Goal: Task Accomplishment & Management: Use online tool/utility

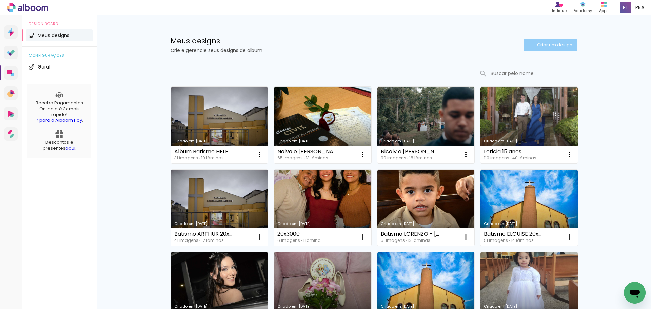
click at [537, 44] on span "Criar um design" at bounding box center [554, 45] width 35 height 4
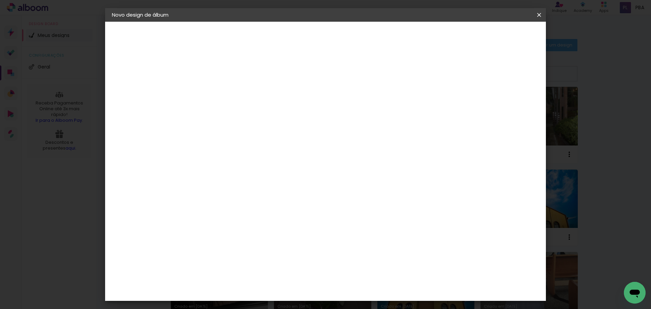
click at [223, 95] on input at bounding box center [223, 91] width 0 height 11
type input "Batismo Kauã - 15x20"
type paper-input "Batismo Kauã - 15x20"
click at [292, 39] on paper-button "Avançar" at bounding box center [275, 36] width 33 height 12
click at [0, 0] on slot "Tamanho Livre" at bounding box center [0, 0] width 0 height 0
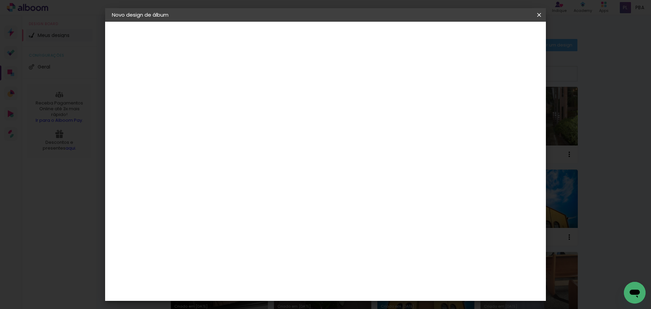
click at [0, 0] on slot "Avançar" at bounding box center [0, 0] width 0 height 0
click at [365, 282] on input "60" at bounding box center [363, 283] width 18 height 10
type input "30"
type paper-input "30"
click at [241, 224] on input "30" at bounding box center [236, 225] width 18 height 10
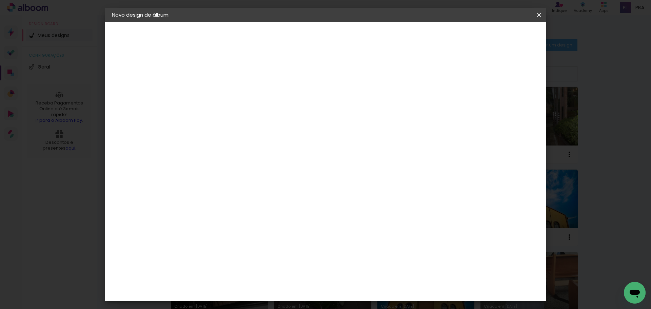
type input "20"
type paper-input "20"
click at [497, 34] on span "Iniciar design" at bounding box center [481, 36] width 31 height 5
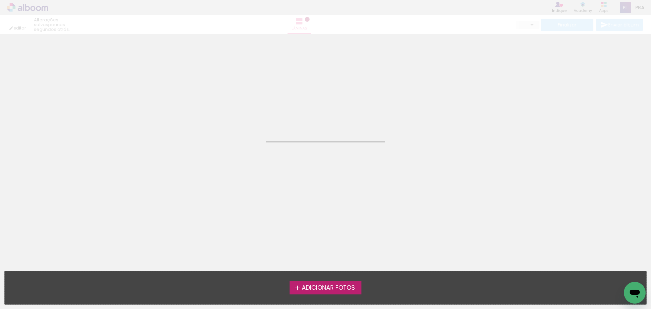
click at [333, 289] on span "Adicionar Fotos" at bounding box center [328, 288] width 53 height 6
click at [0, 0] on input "file" at bounding box center [0, 0] width 0 height 0
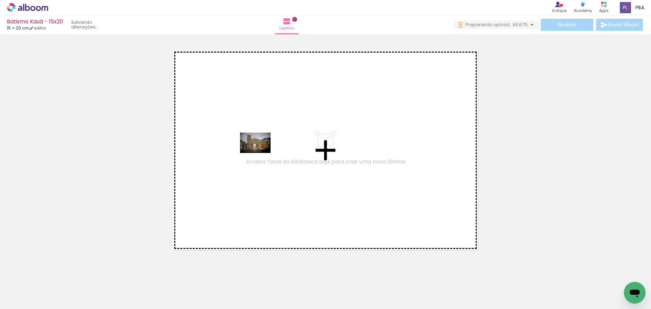
drag, startPoint x: 70, startPoint y: 292, endPoint x: 260, endPoint y: 153, distance: 235.6
click at [260, 153] on quentale-workspace at bounding box center [325, 154] width 651 height 309
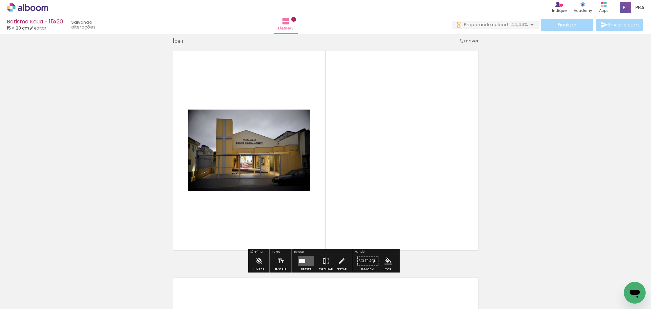
scroll to position [9, 0]
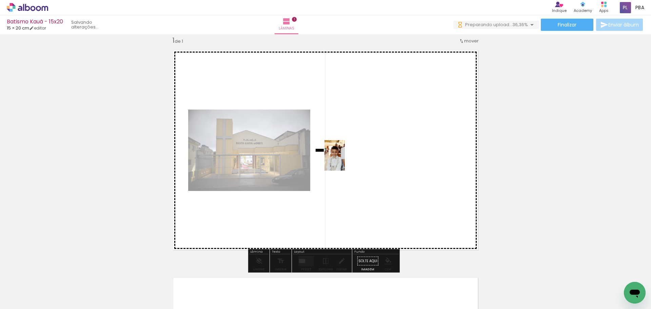
drag, startPoint x: 109, startPoint y: 297, endPoint x: 221, endPoint y: 251, distance: 120.4
click at [405, 130] on quentale-workspace at bounding box center [325, 154] width 651 height 309
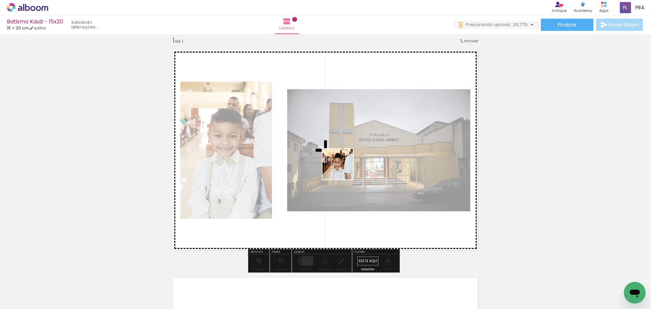
drag, startPoint x: 230, startPoint y: 237, endPoint x: 347, endPoint y: 166, distance: 137.2
click at [347, 166] on quentale-workspace at bounding box center [325, 154] width 651 height 309
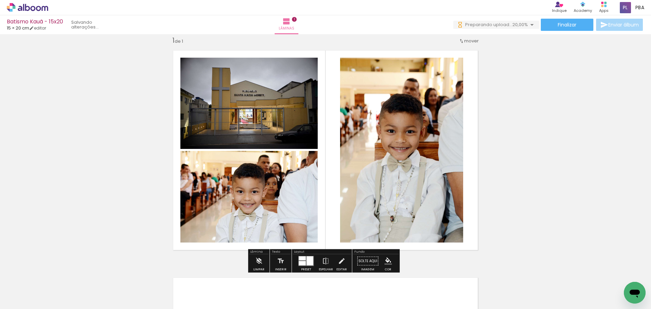
scroll to position [0, 0]
click at [340, 260] on iron-icon at bounding box center [341, 261] width 7 height 14
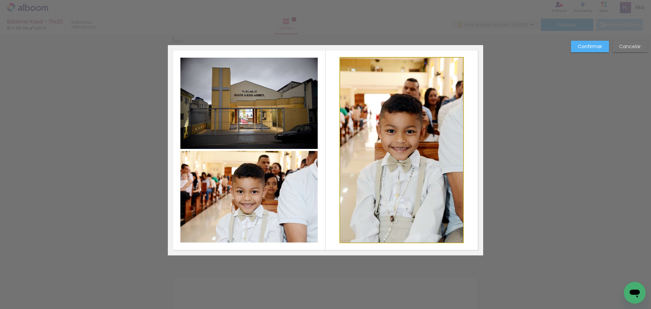
click at [398, 174] on quentale-photo at bounding box center [401, 150] width 123 height 185
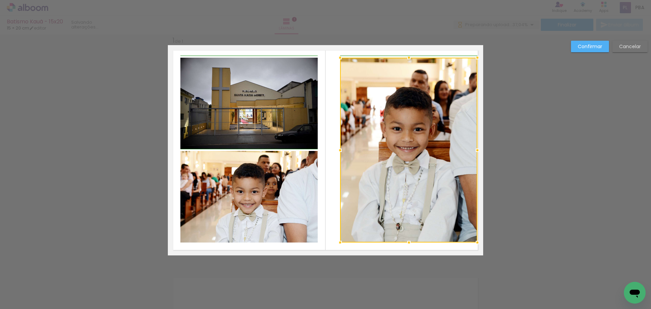
drag, startPoint x: 463, startPoint y: 151, endPoint x: 477, endPoint y: 150, distance: 14.6
click at [477, 150] on div at bounding box center [478, 150] width 14 height 14
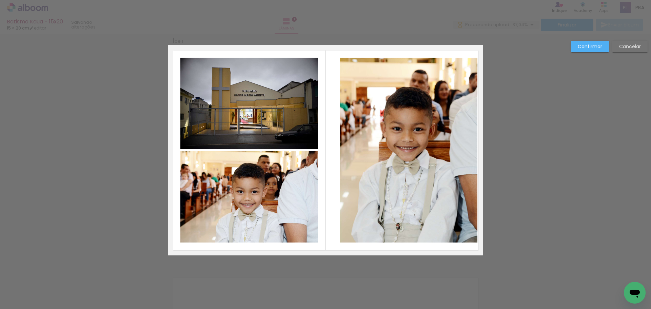
click at [350, 153] on quentale-photo at bounding box center [408, 150] width 137 height 185
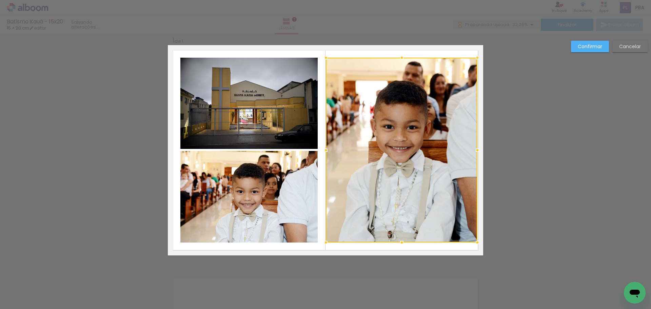
drag, startPoint x: 339, startPoint y: 151, endPoint x: 324, endPoint y: 153, distance: 14.7
click at [324, 153] on div at bounding box center [326, 150] width 14 height 14
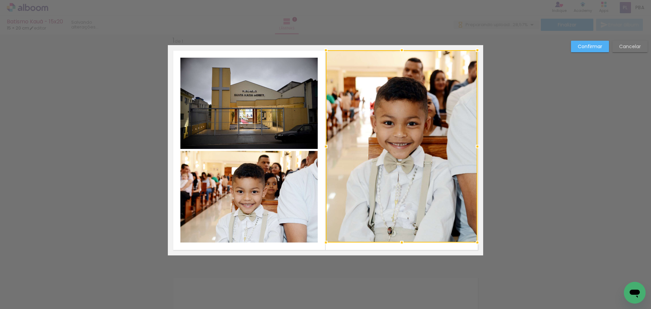
drag, startPoint x: 401, startPoint y: 60, endPoint x: 402, endPoint y: 53, distance: 7.5
click at [402, 53] on div at bounding box center [402, 50] width 14 height 14
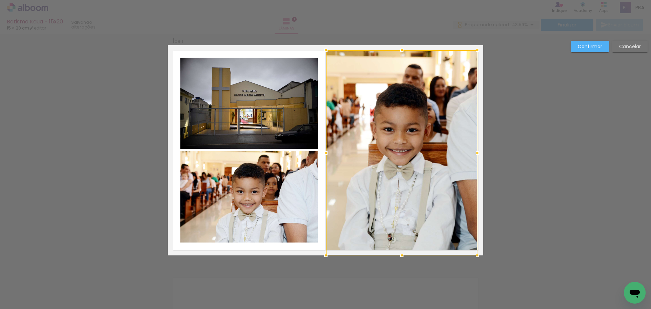
drag, startPoint x: 400, startPoint y: 242, endPoint x: 403, endPoint y: 250, distance: 8.4
click at [403, 250] on div at bounding box center [402, 256] width 14 height 14
click at [255, 196] on quentale-photo at bounding box center [248, 197] width 137 height 92
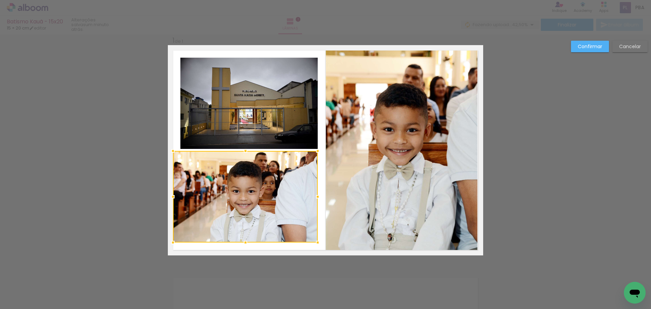
drag, startPoint x: 182, startPoint y: 194, endPoint x: 175, endPoint y: 195, distance: 7.5
click at [175, 195] on div at bounding box center [173, 197] width 14 height 14
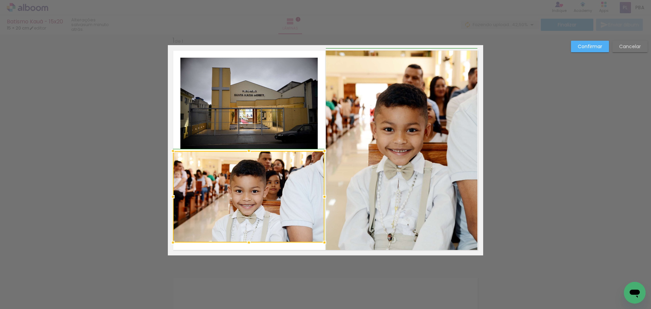
drag, startPoint x: 316, startPoint y: 199, endPoint x: 321, endPoint y: 199, distance: 5.1
click at [321, 199] on div at bounding box center [325, 197] width 14 height 14
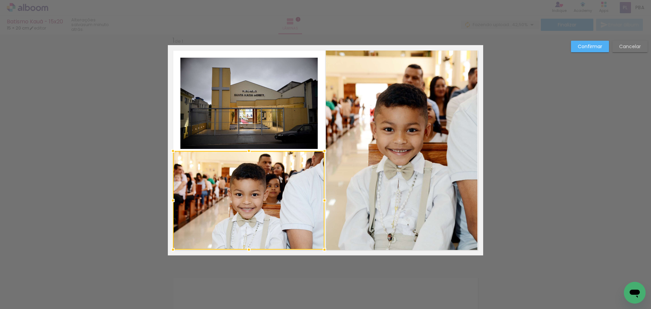
drag, startPoint x: 248, startPoint y: 240, endPoint x: 251, endPoint y: 247, distance: 8.0
click at [251, 247] on div at bounding box center [249, 250] width 14 height 14
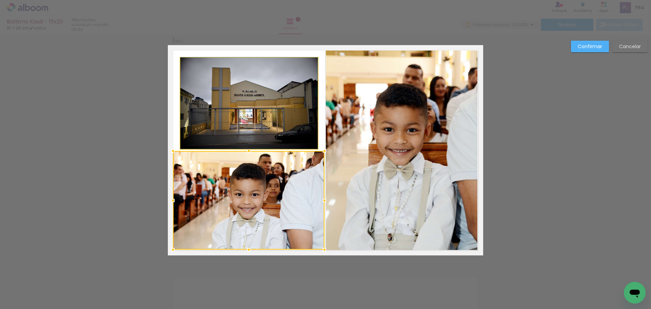
click at [212, 82] on quentale-photo at bounding box center [248, 103] width 137 height 91
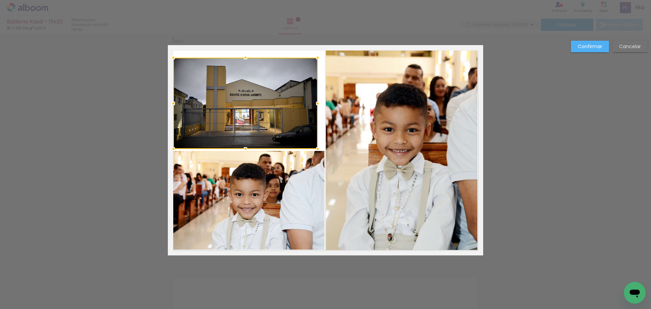
drag, startPoint x: 181, startPoint y: 104, endPoint x: 174, endPoint y: 104, distance: 7.1
click at [174, 104] on div at bounding box center [173, 104] width 14 height 14
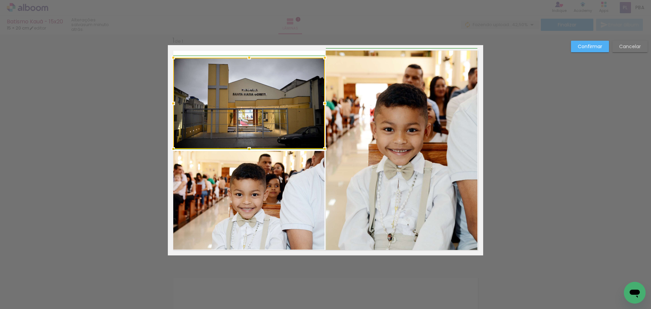
drag, startPoint x: 314, startPoint y: 102, endPoint x: 320, endPoint y: 103, distance: 6.1
click at [320, 103] on div at bounding box center [325, 104] width 14 height 14
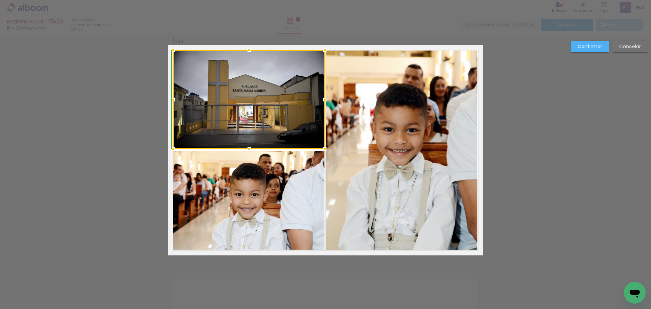
drag, startPoint x: 248, startPoint y: 60, endPoint x: 248, endPoint y: 56, distance: 4.8
click at [248, 56] on div at bounding box center [249, 50] width 14 height 14
click at [0, 0] on slot "Confirmar" at bounding box center [0, 0] width 0 height 0
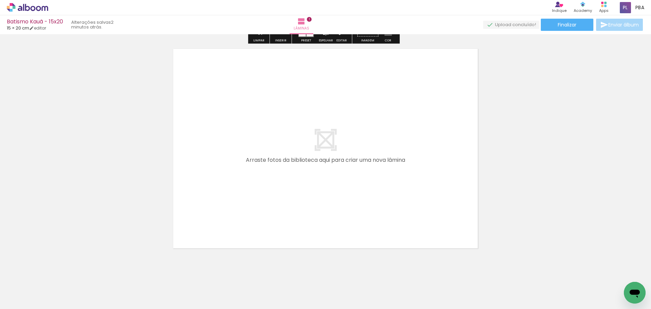
scroll to position [249, 0]
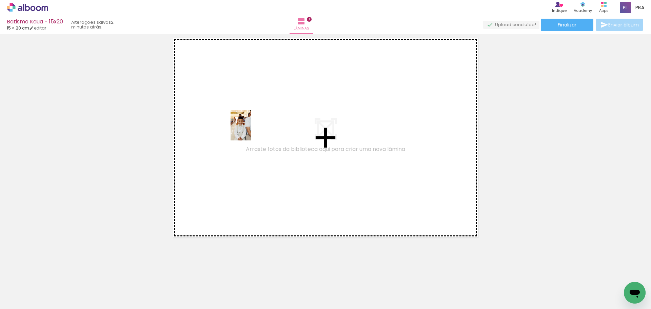
drag, startPoint x: 187, startPoint y: 289, endPoint x: 251, endPoint y: 130, distance: 171.4
click at [251, 130] on quentale-workspace at bounding box center [325, 154] width 651 height 309
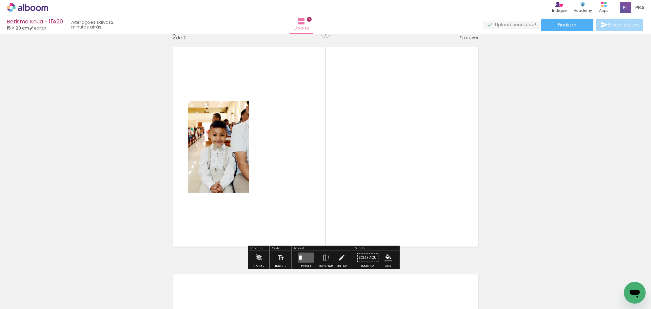
scroll to position [236, 0]
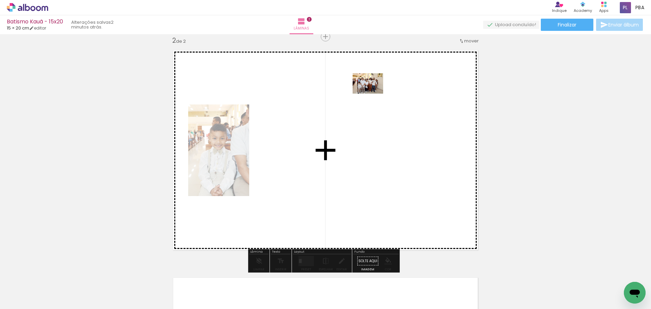
drag, startPoint x: 227, startPoint y: 290, endPoint x: 373, endPoint y: 94, distance: 244.6
click at [373, 94] on quentale-workspace at bounding box center [325, 154] width 651 height 309
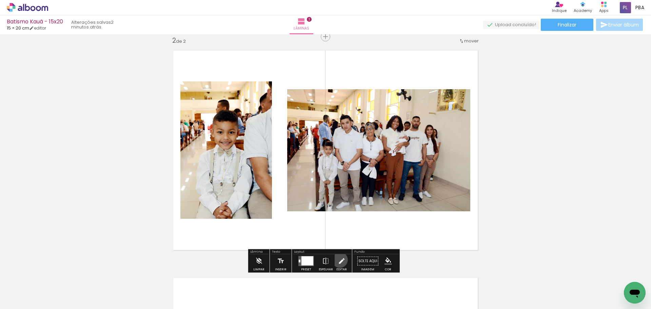
click at [338, 260] on iron-icon at bounding box center [341, 261] width 7 height 14
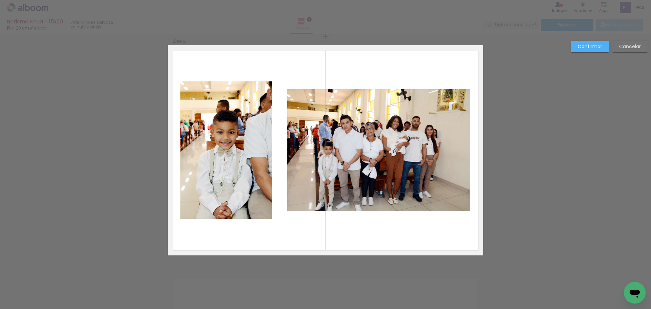
click at [391, 159] on quentale-photo at bounding box center [378, 150] width 183 height 122
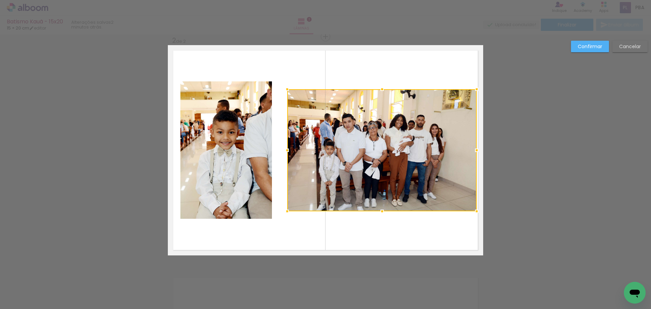
drag, startPoint x: 466, startPoint y: 149, endPoint x: 473, endPoint y: 150, distance: 6.5
click at [473, 150] on div at bounding box center [477, 150] width 14 height 14
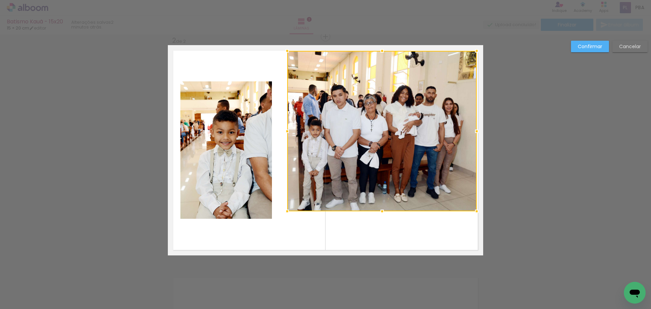
drag, startPoint x: 382, startPoint y: 90, endPoint x: 384, endPoint y: 51, distance: 38.4
click at [384, 51] on div at bounding box center [382, 51] width 14 height 14
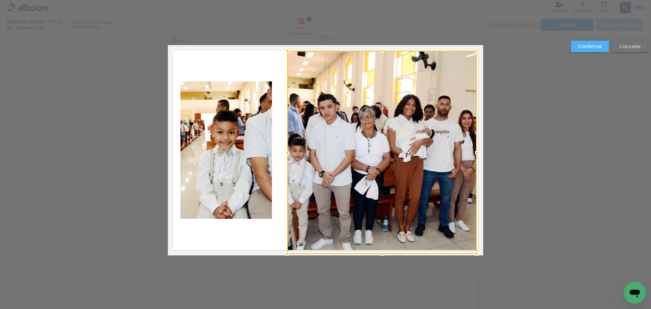
drag, startPoint x: 382, startPoint y: 213, endPoint x: 382, endPoint y: 250, distance: 37.6
click at [382, 250] on div at bounding box center [382, 254] width 14 height 14
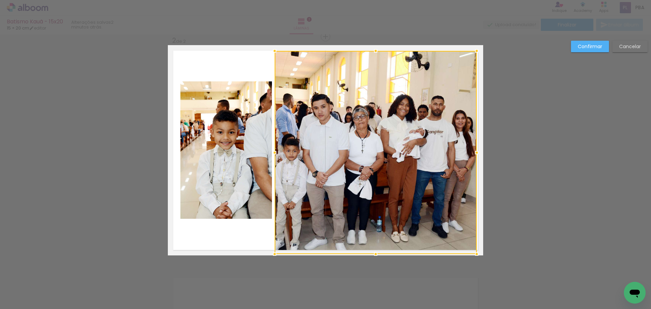
drag, startPoint x: 284, startPoint y: 152, endPoint x: 272, endPoint y: 154, distance: 12.8
click at [272, 154] on div at bounding box center [275, 153] width 14 height 14
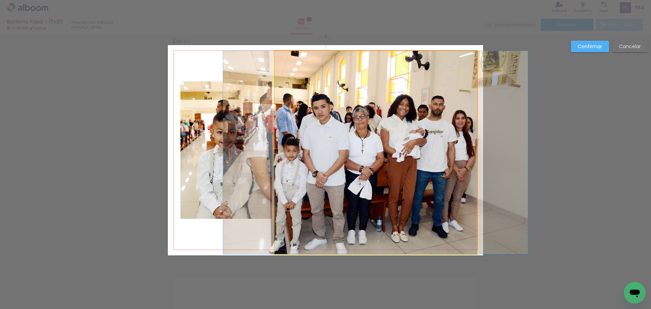
click at [369, 58] on quentale-photo at bounding box center [376, 152] width 202 height 203
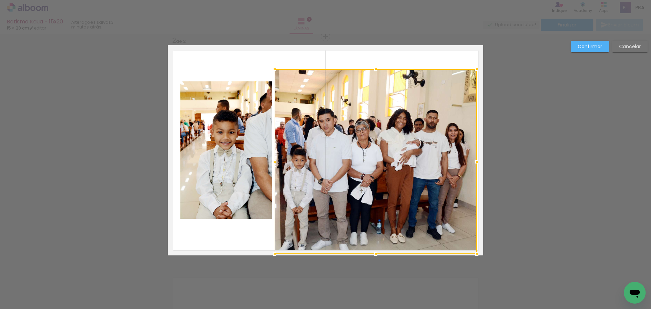
drag, startPoint x: 375, startPoint y: 53, endPoint x: 379, endPoint y: 71, distance: 18.8
click at [379, 71] on div at bounding box center [376, 69] width 14 height 14
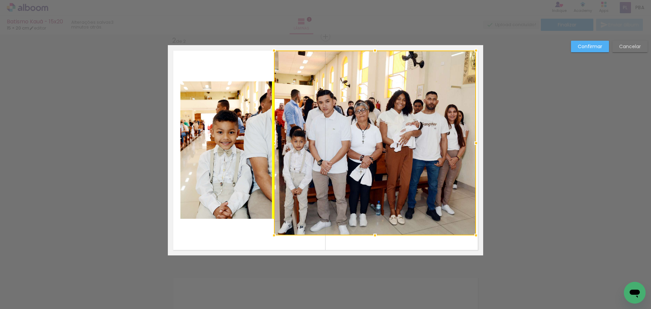
drag, startPoint x: 370, startPoint y: 167, endPoint x: 373, endPoint y: 148, distance: 18.8
click at [373, 148] on div at bounding box center [375, 143] width 202 height 185
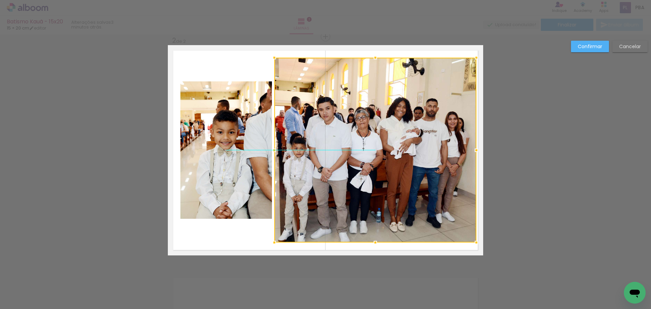
drag, startPoint x: 387, startPoint y: 131, endPoint x: 388, endPoint y: 138, distance: 7.1
click at [388, 138] on div at bounding box center [375, 150] width 202 height 185
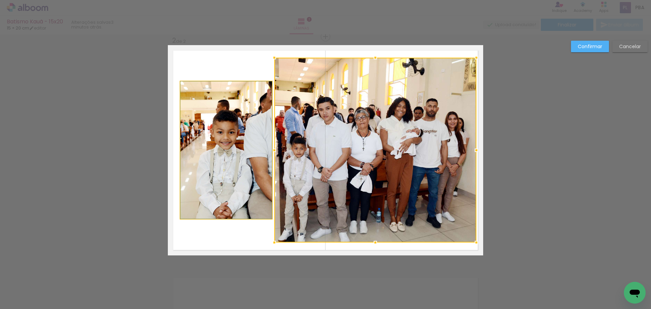
click at [219, 132] on quentale-photo at bounding box center [226, 149] width 92 height 137
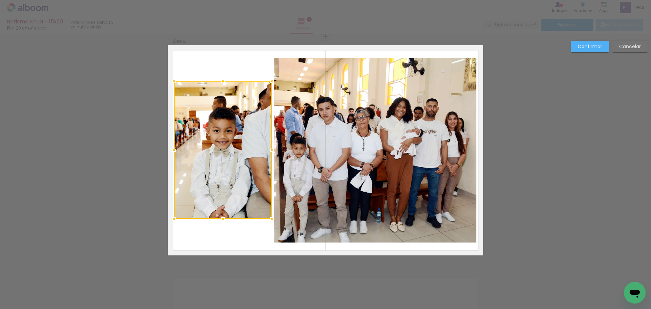
drag, startPoint x: 179, startPoint y: 153, endPoint x: 173, endPoint y: 154, distance: 6.5
click at [173, 154] on div at bounding box center [174, 150] width 14 height 14
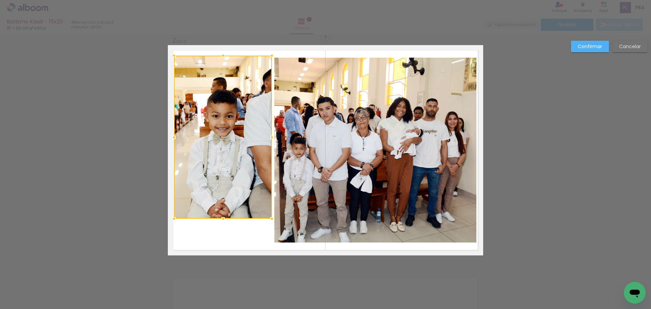
drag, startPoint x: 221, startPoint y: 82, endPoint x: 221, endPoint y: 56, distance: 25.8
click at [221, 56] on div at bounding box center [223, 56] width 14 height 14
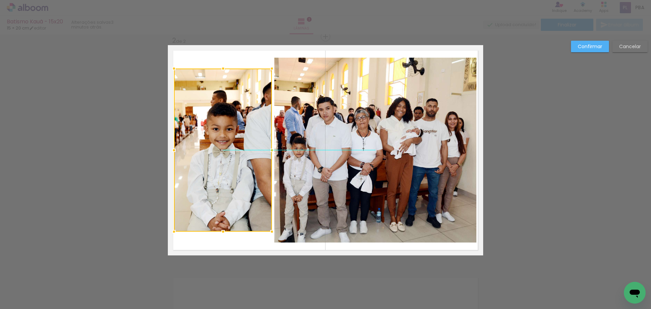
drag, startPoint x: 213, startPoint y: 88, endPoint x: 213, endPoint y: 101, distance: 12.5
click at [213, 101] on div at bounding box center [223, 149] width 98 height 163
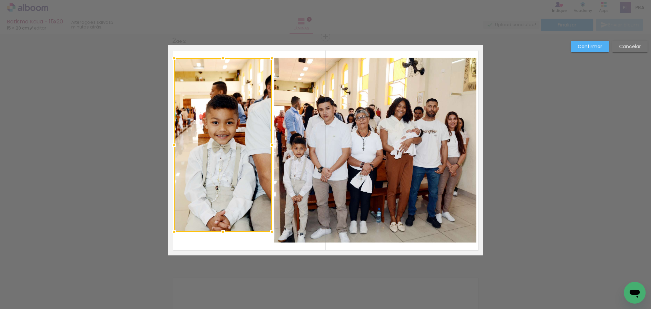
drag, startPoint x: 221, startPoint y: 70, endPoint x: 221, endPoint y: 60, distance: 10.2
click at [221, 60] on div at bounding box center [223, 59] width 14 height 14
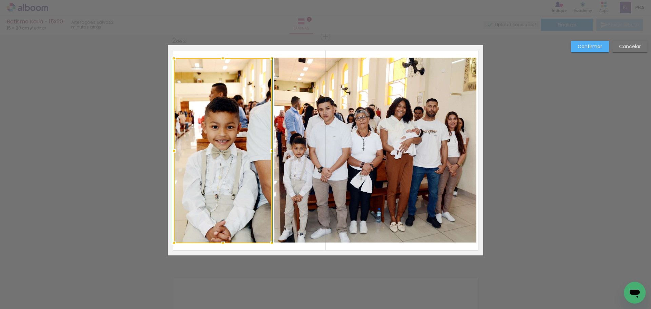
drag, startPoint x: 220, startPoint y: 234, endPoint x: 221, endPoint y: 238, distance: 4.5
click at [221, 238] on div at bounding box center [223, 243] width 14 height 14
click at [400, 125] on quentale-photo at bounding box center [375, 150] width 202 height 185
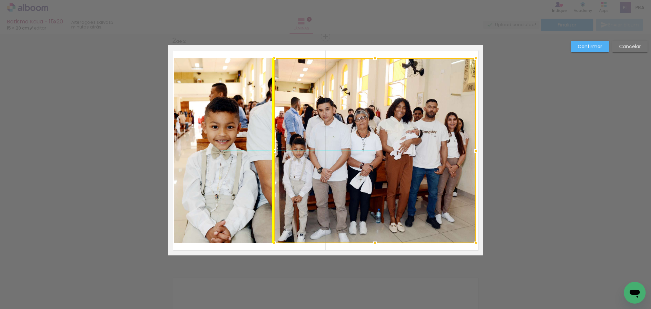
click at [353, 95] on div at bounding box center [375, 150] width 202 height 185
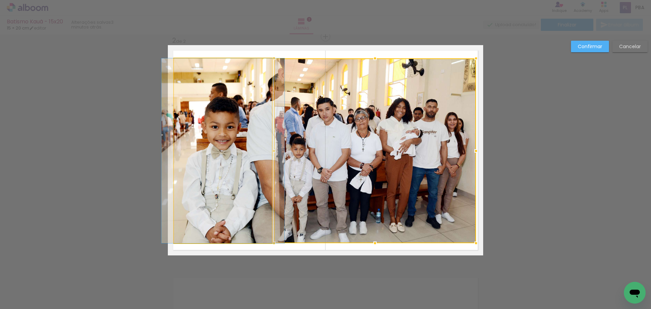
click at [213, 133] on quentale-photo at bounding box center [223, 150] width 98 height 185
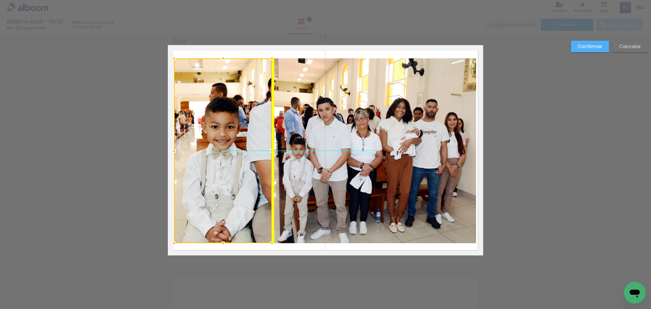
click at [212, 122] on div at bounding box center [223, 150] width 98 height 185
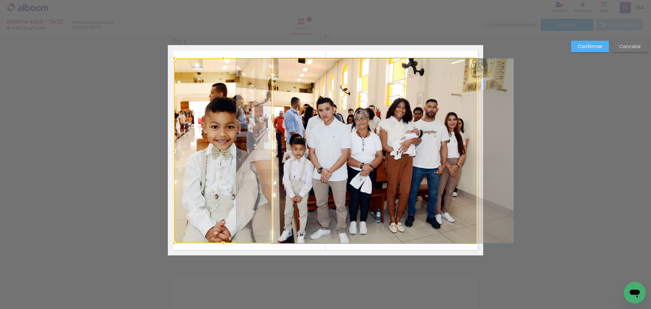
click at [399, 120] on quentale-photo at bounding box center [375, 150] width 202 height 185
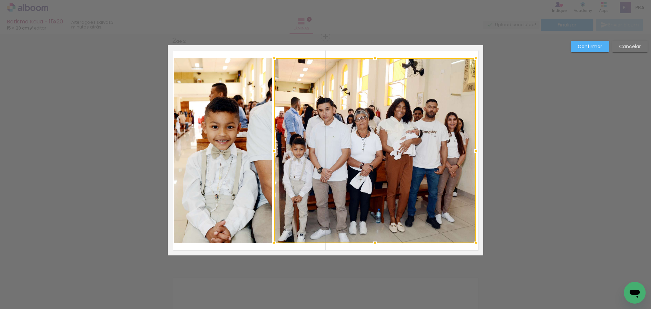
click at [0, 0] on slot "Confirmar" at bounding box center [0, 0] width 0 height 0
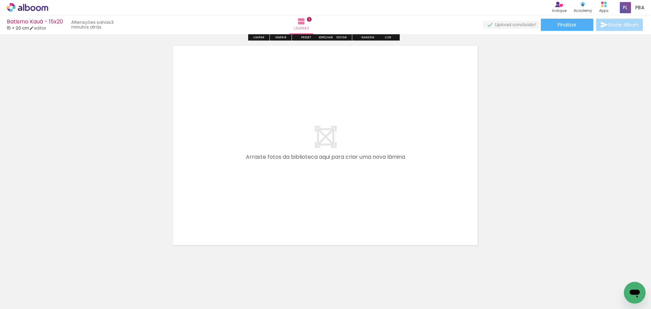
scroll to position [473, 0]
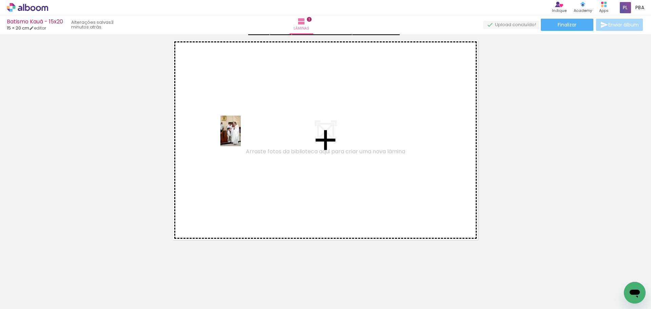
drag, startPoint x: 264, startPoint y: 293, endPoint x: 241, endPoint y: 136, distance: 158.4
click at [241, 136] on quentale-workspace at bounding box center [325, 154] width 651 height 309
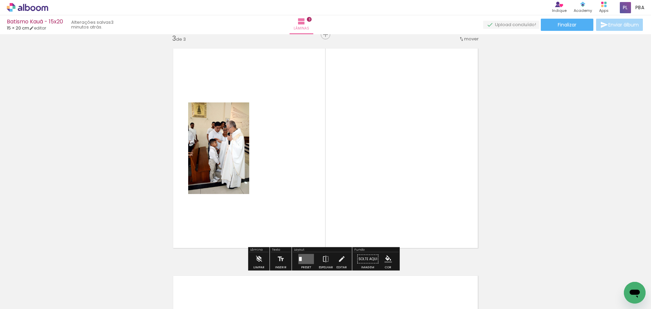
scroll to position [463, 0]
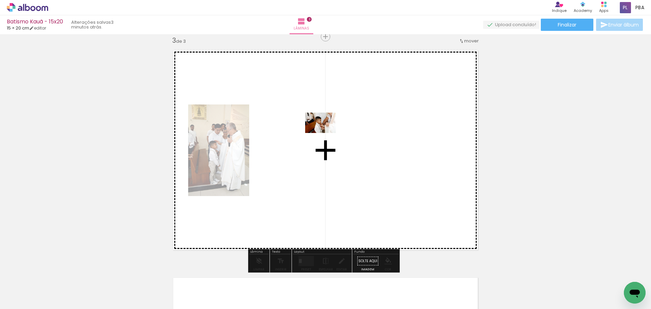
drag, startPoint x: 302, startPoint y: 293, endPoint x: 330, endPoint y: 113, distance: 182.4
click at [330, 113] on quentale-workspace at bounding box center [325, 154] width 651 height 309
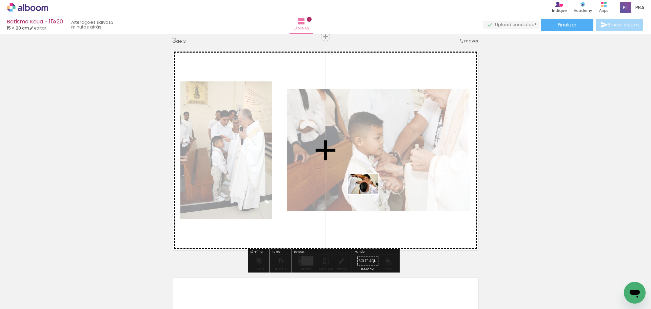
drag, startPoint x: 334, startPoint y: 289, endPoint x: 368, endPoint y: 194, distance: 100.9
click at [368, 194] on quentale-workspace at bounding box center [325, 154] width 651 height 309
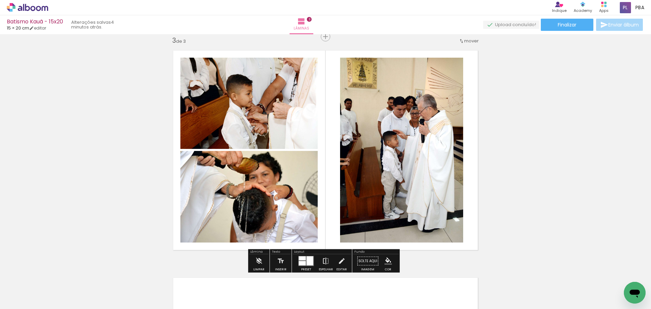
click at [323, 264] on iron-icon at bounding box center [325, 261] width 7 height 14
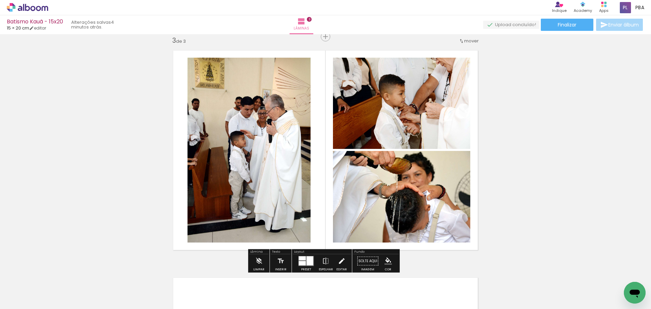
click at [338, 261] on iron-icon at bounding box center [341, 261] width 7 height 14
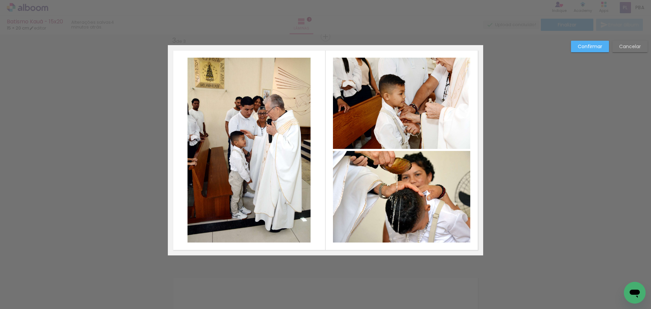
click at [282, 159] on quentale-photo at bounding box center [248, 150] width 123 height 185
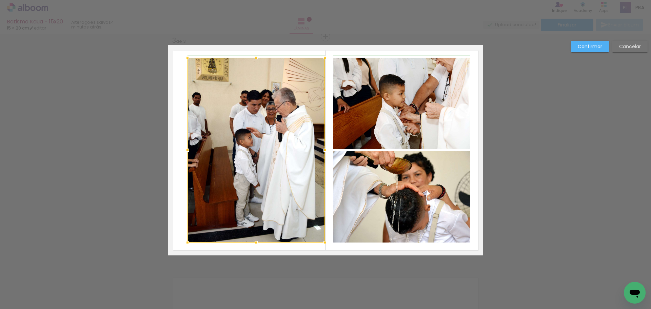
drag, startPoint x: 307, startPoint y: 150, endPoint x: 320, endPoint y: 150, distance: 12.9
click at [320, 150] on div at bounding box center [325, 150] width 14 height 14
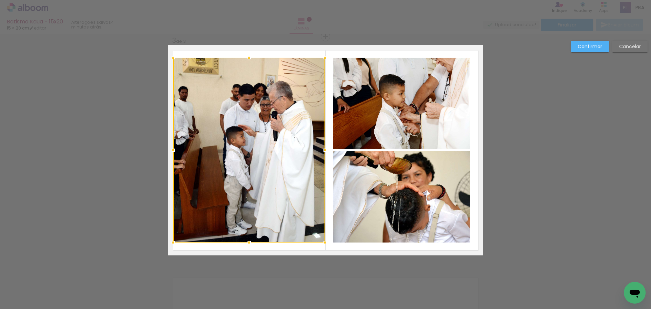
drag, startPoint x: 189, startPoint y: 153, endPoint x: 176, endPoint y: 156, distance: 13.1
click at [176, 156] on div at bounding box center [173, 150] width 14 height 14
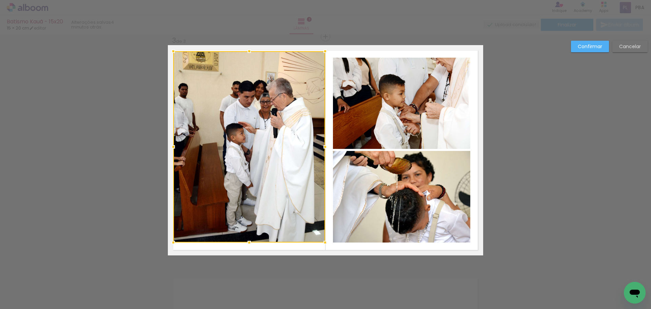
drag, startPoint x: 248, startPoint y: 58, endPoint x: 250, endPoint y: 52, distance: 6.8
click at [250, 52] on div at bounding box center [249, 51] width 14 height 14
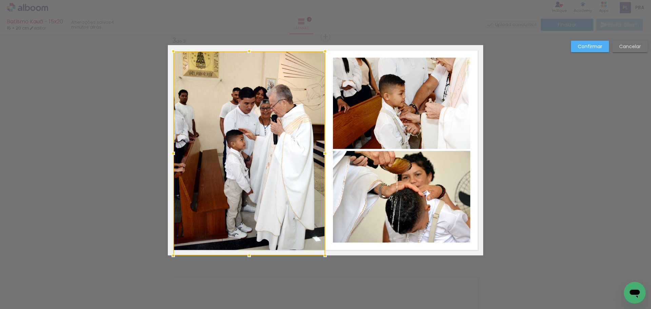
drag, startPoint x: 248, startPoint y: 242, endPoint x: 250, endPoint y: 250, distance: 7.7
click at [250, 250] on div at bounding box center [249, 256] width 14 height 14
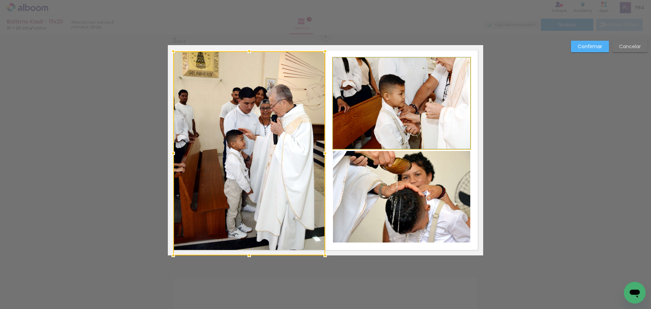
click at [420, 94] on quentale-photo at bounding box center [401, 103] width 137 height 91
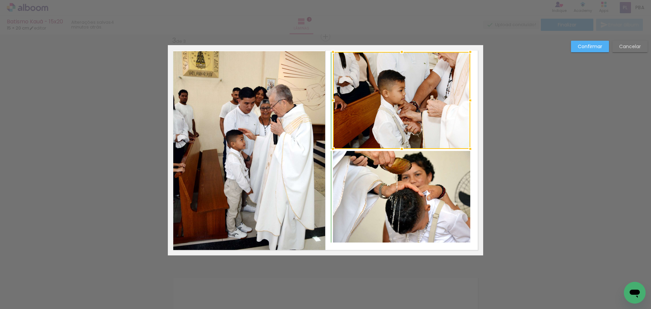
drag, startPoint x: 401, startPoint y: 59, endPoint x: 402, endPoint y: 56, distance: 3.5
click at [402, 56] on div at bounding box center [402, 52] width 14 height 14
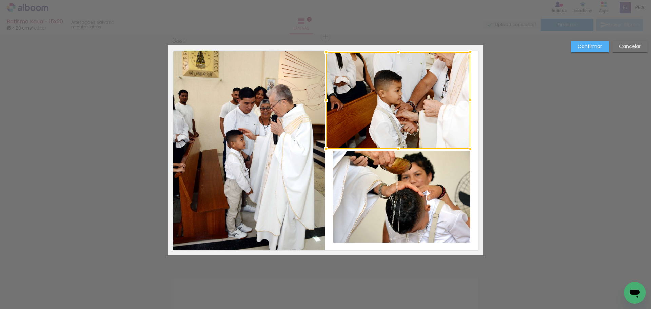
drag, startPoint x: 333, startPoint y: 101, endPoint x: 326, endPoint y: 101, distance: 6.8
click at [326, 101] on div at bounding box center [326, 101] width 14 height 14
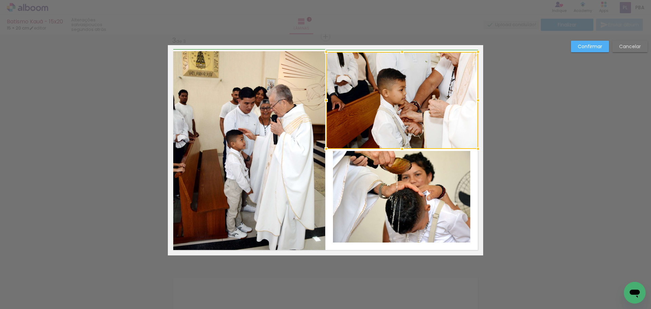
drag, startPoint x: 469, startPoint y: 100, endPoint x: 475, endPoint y: 101, distance: 5.5
click at [475, 101] on div at bounding box center [478, 101] width 14 height 14
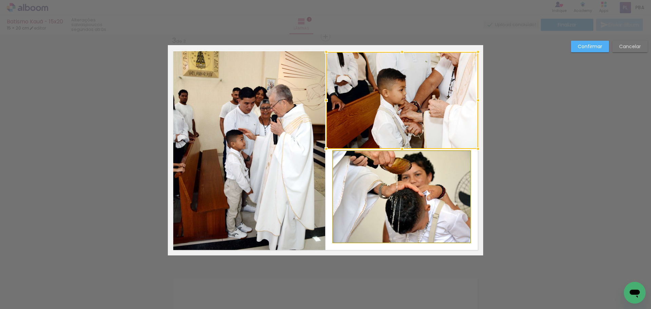
click at [403, 172] on quentale-photo at bounding box center [401, 197] width 137 height 92
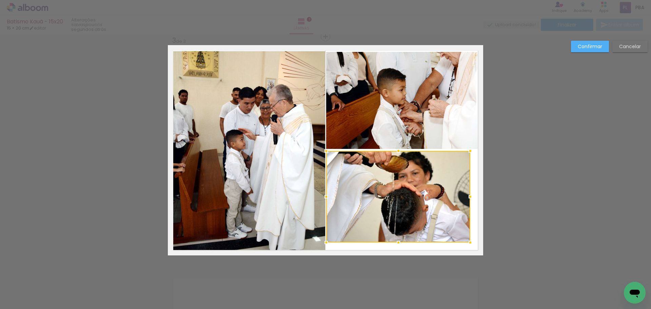
drag, startPoint x: 334, startPoint y: 194, endPoint x: 329, endPoint y: 196, distance: 4.9
click at [329, 196] on div at bounding box center [326, 197] width 14 height 14
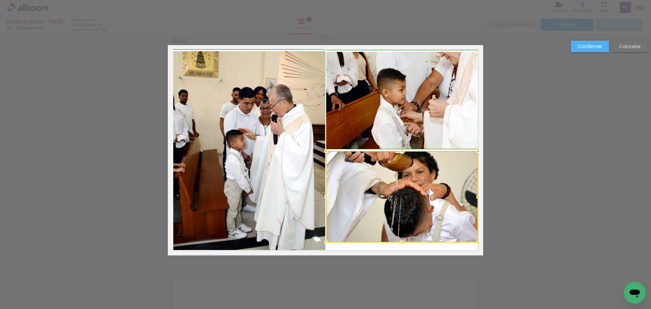
drag, startPoint x: 468, startPoint y: 197, endPoint x: 473, endPoint y: 197, distance: 5.1
click at [473, 197] on div at bounding box center [478, 197] width 14 height 14
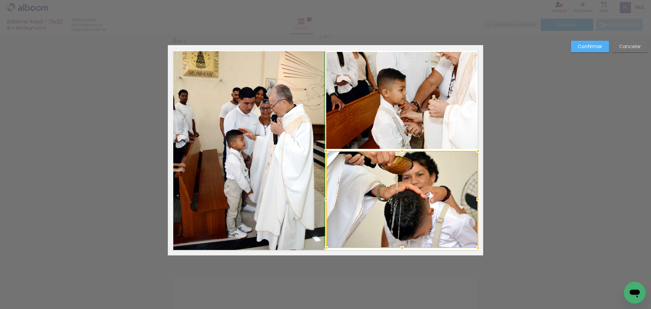
drag, startPoint x: 401, startPoint y: 241, endPoint x: 402, endPoint y: 245, distance: 4.3
click at [402, 245] on div at bounding box center [402, 248] width 14 height 14
click at [0, 0] on slot "Confirmar" at bounding box center [0, 0] width 0 height 0
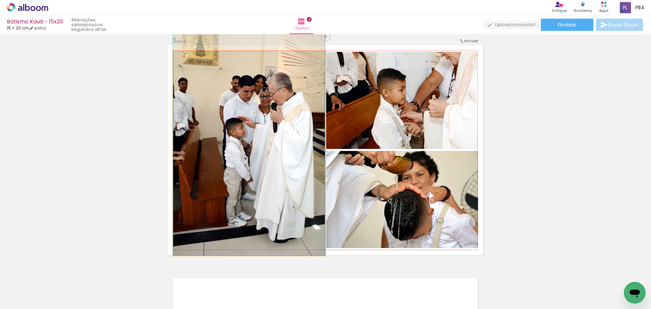
drag, startPoint x: 273, startPoint y: 177, endPoint x: 270, endPoint y: 157, distance: 20.2
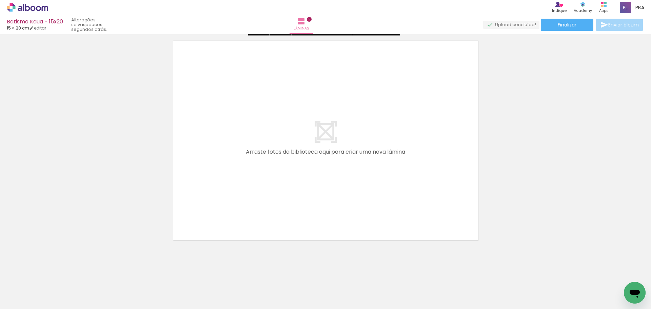
scroll to position [703, 0]
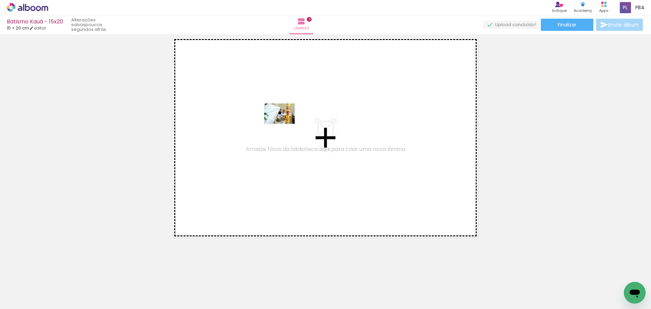
drag, startPoint x: 371, startPoint y: 291, endPoint x: 281, endPoint y: 115, distance: 197.6
click at [281, 115] on quentale-workspace at bounding box center [325, 154] width 651 height 309
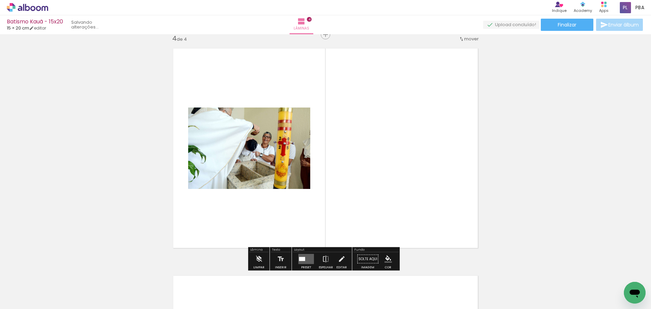
scroll to position [690, 0]
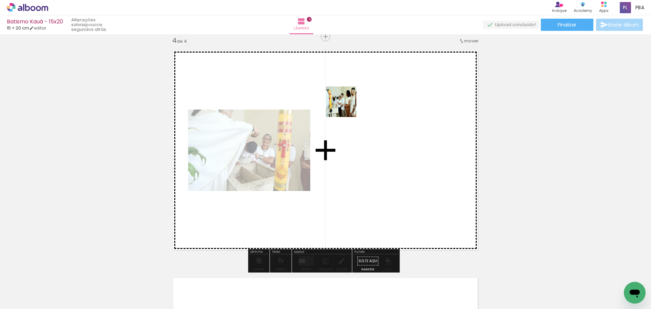
drag, startPoint x: 410, startPoint y: 291, endPoint x: 341, endPoint y: 88, distance: 213.7
click at [345, 102] on quentale-workspace at bounding box center [325, 154] width 651 height 309
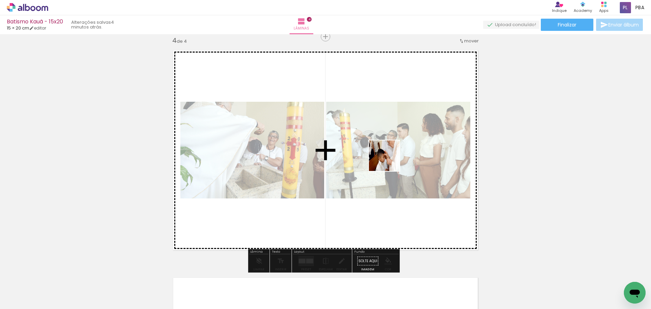
drag, startPoint x: 450, startPoint y: 286, endPoint x: 386, endPoint y: 149, distance: 151.7
click at [386, 149] on quentale-workspace at bounding box center [325, 154] width 651 height 309
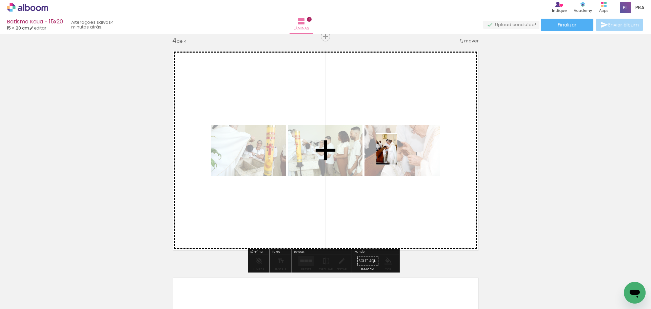
drag, startPoint x: 491, startPoint y: 294, endPoint x: 396, endPoint y: 154, distance: 169.2
click at [396, 154] on quentale-workspace at bounding box center [325, 154] width 651 height 309
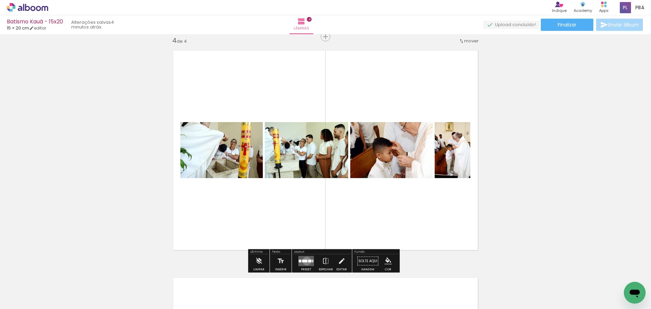
click at [305, 261] on div at bounding box center [304, 261] width 5 height 3
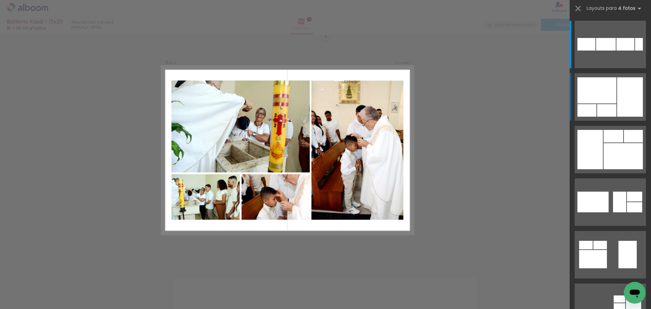
click at [612, 103] on div at bounding box center [596, 90] width 39 height 26
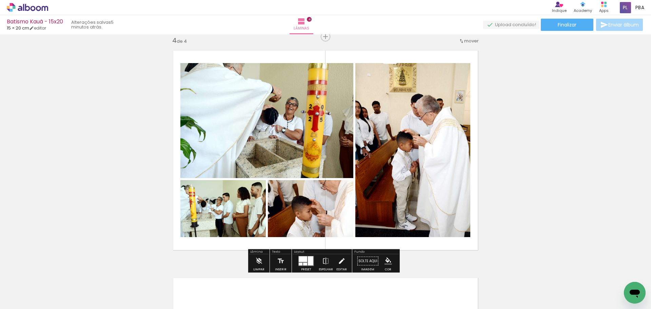
click at [338, 263] on iron-icon at bounding box center [341, 261] width 7 height 14
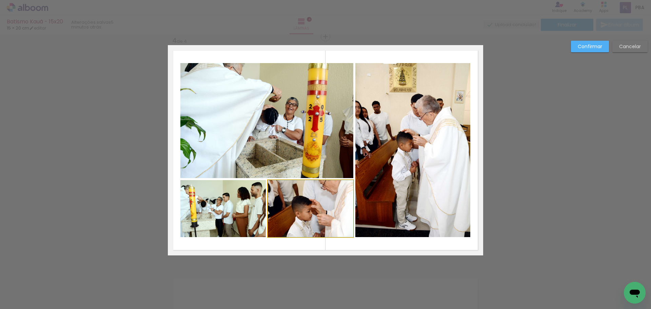
click at [300, 210] on quentale-photo at bounding box center [310, 208] width 85 height 57
click at [432, 126] on quentale-photo at bounding box center [412, 150] width 115 height 174
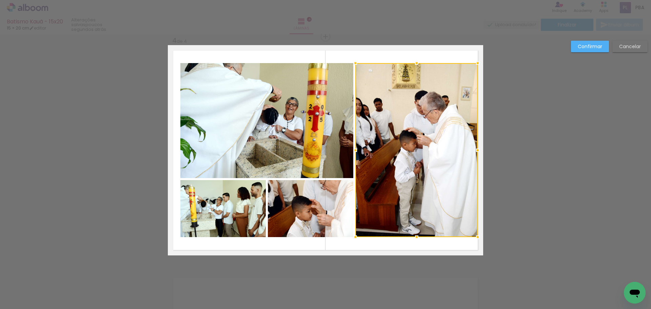
drag, startPoint x: 468, startPoint y: 151, endPoint x: 475, endPoint y: 152, distance: 7.5
click at [475, 152] on div at bounding box center [478, 150] width 14 height 14
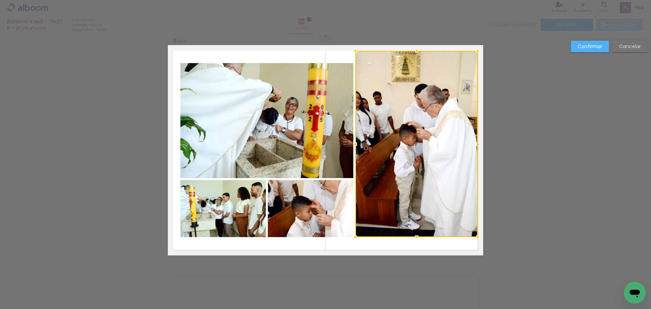
drag, startPoint x: 414, startPoint y: 65, endPoint x: 415, endPoint y: 53, distance: 12.2
click at [415, 53] on div at bounding box center [417, 51] width 14 height 14
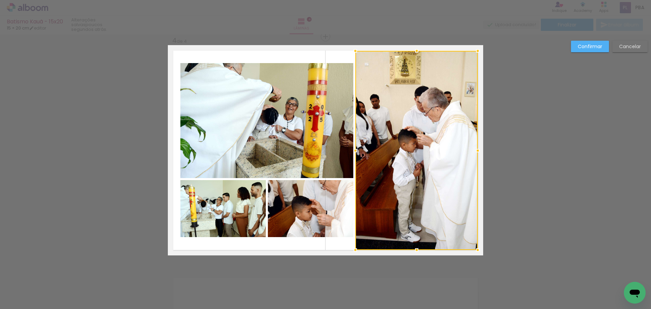
drag, startPoint x: 412, startPoint y: 236, endPoint x: 414, endPoint y: 249, distance: 13.0
click at [414, 249] on div at bounding box center [417, 250] width 14 height 14
click at [225, 129] on quentale-photo at bounding box center [266, 120] width 173 height 115
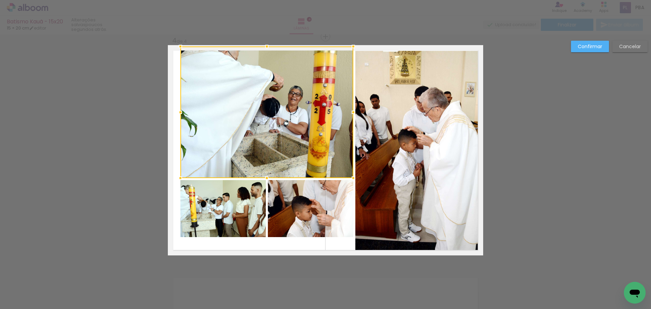
drag, startPoint x: 266, startPoint y: 62, endPoint x: 265, endPoint y: 50, distance: 11.9
click at [265, 50] on div at bounding box center [267, 47] width 14 height 14
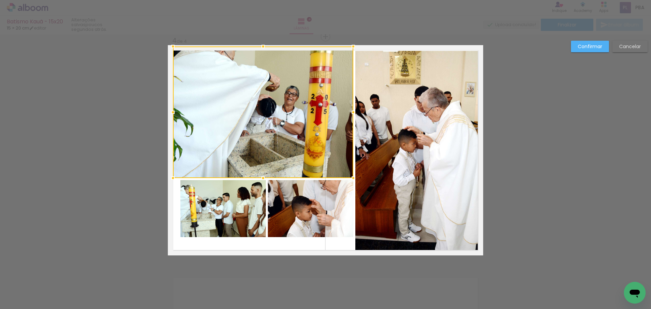
drag, startPoint x: 181, startPoint y: 114, endPoint x: 173, endPoint y: 115, distance: 7.5
click at [173, 115] on div at bounding box center [173, 112] width 14 height 14
click at [210, 202] on quentale-photo at bounding box center [222, 208] width 85 height 57
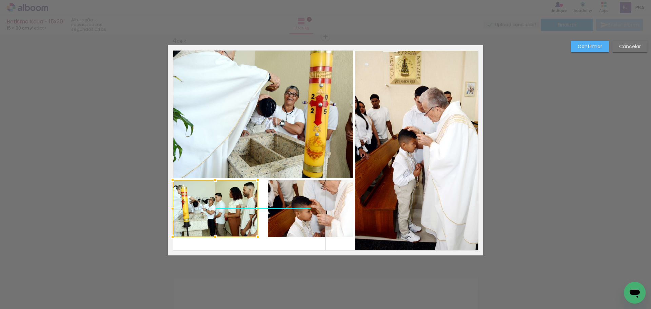
drag, startPoint x: 223, startPoint y: 197, endPoint x: 215, endPoint y: 197, distance: 7.8
click at [215, 197] on div at bounding box center [215, 208] width 85 height 57
click at [286, 197] on quentale-photo at bounding box center [310, 208] width 85 height 57
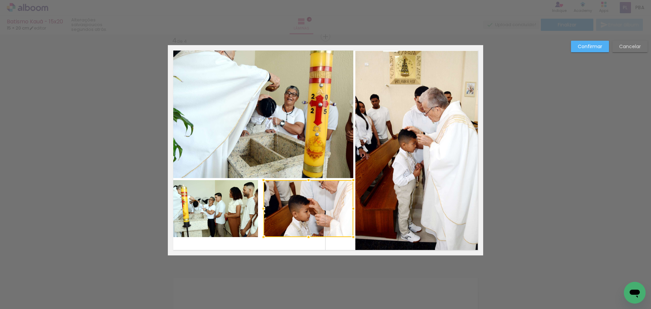
drag, startPoint x: 268, startPoint y: 209, endPoint x: 263, endPoint y: 209, distance: 4.4
click at [263, 209] on div at bounding box center [264, 209] width 14 height 14
click at [227, 202] on quentale-photo at bounding box center [215, 208] width 85 height 57
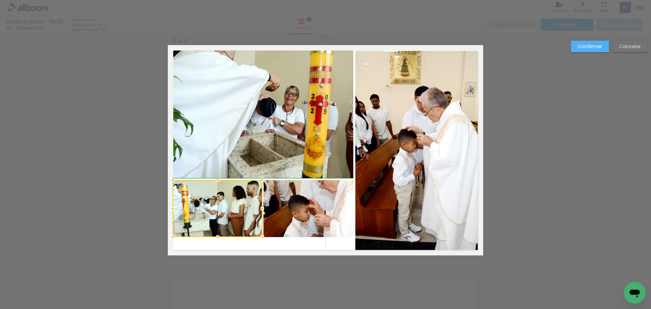
click at [258, 211] on div at bounding box center [263, 209] width 14 height 14
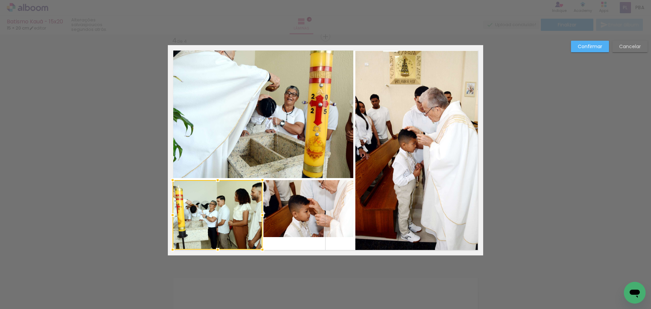
drag, startPoint x: 215, startPoint y: 235, endPoint x: 215, endPoint y: 248, distance: 12.5
click at [215, 248] on div at bounding box center [218, 250] width 14 height 14
click at [311, 210] on quentale-photo at bounding box center [308, 208] width 90 height 57
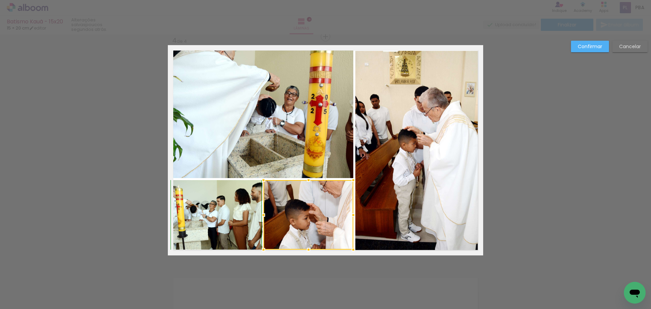
drag, startPoint x: 306, startPoint y: 237, endPoint x: 310, endPoint y: 248, distance: 11.4
click at [310, 248] on div at bounding box center [309, 250] width 14 height 14
click at [399, 169] on quentale-photo at bounding box center [416, 150] width 122 height 199
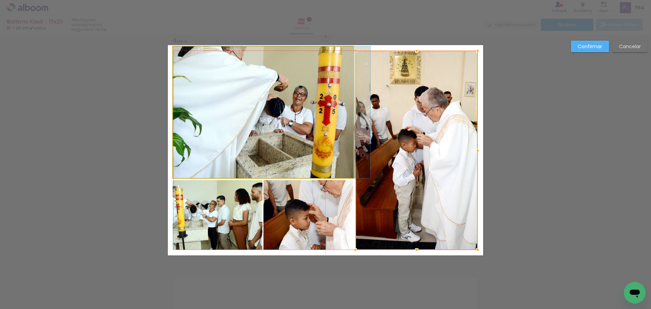
drag, startPoint x: 231, startPoint y: 123, endPoint x: 240, endPoint y: 123, distance: 9.8
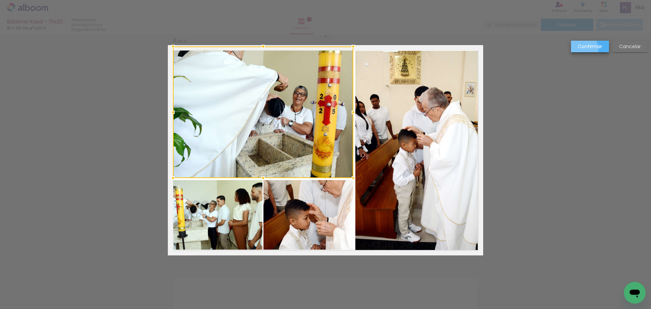
click at [0, 0] on slot "Confirmar" at bounding box center [0, 0] width 0 height 0
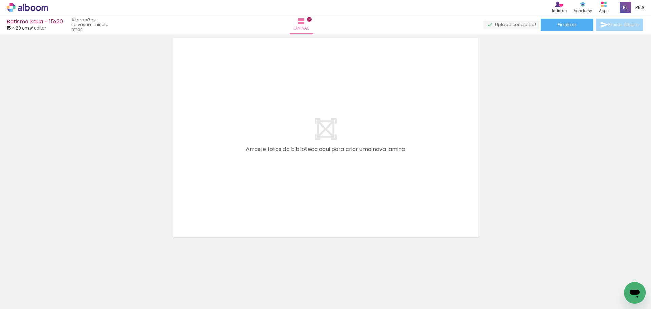
scroll to position [0, 256]
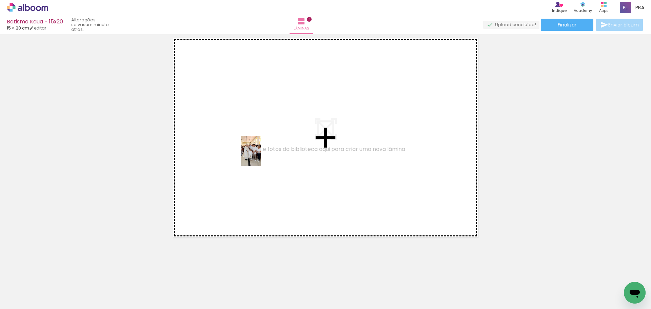
drag, startPoint x: 269, startPoint y: 289, endPoint x: 261, endPoint y: 156, distance: 132.8
click at [261, 156] on quentale-workspace at bounding box center [325, 154] width 651 height 309
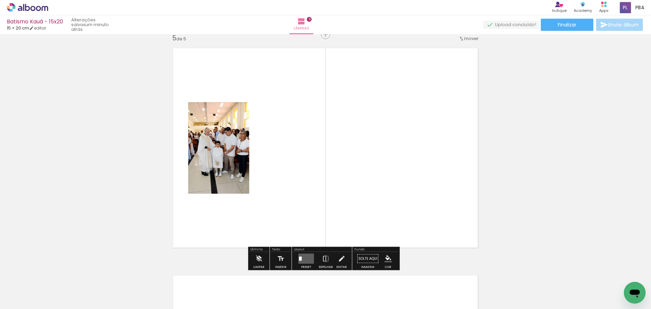
scroll to position [917, 0]
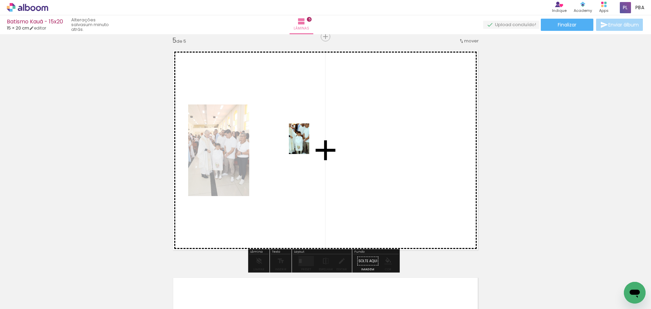
drag, startPoint x: 309, startPoint y: 303, endPoint x: 309, endPoint y: 144, distance: 159.0
click at [309, 144] on quentale-workspace at bounding box center [325, 154] width 651 height 309
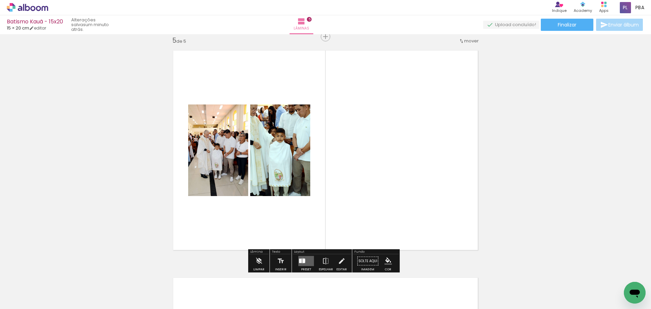
click at [302, 260] on div at bounding box center [303, 261] width 3 height 4
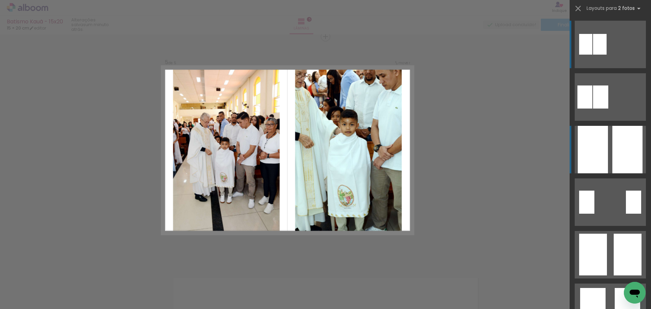
click at [614, 139] on div at bounding box center [627, 149] width 30 height 47
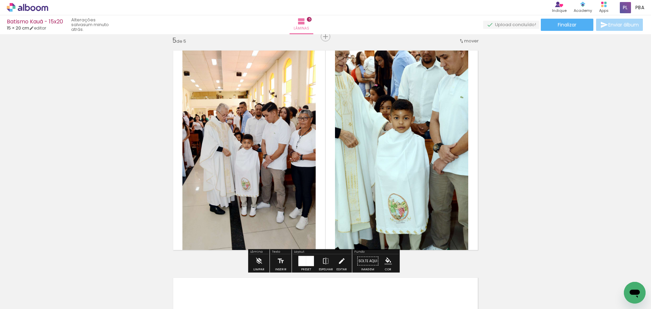
click at [335, 259] on paper-button "Editar" at bounding box center [342, 262] width 14 height 17
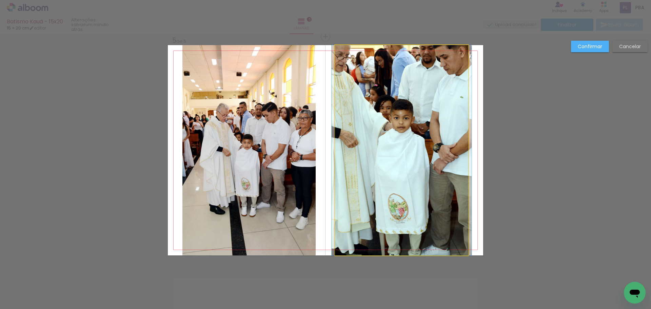
click at [374, 169] on quentale-photo at bounding box center [401, 150] width 133 height 210
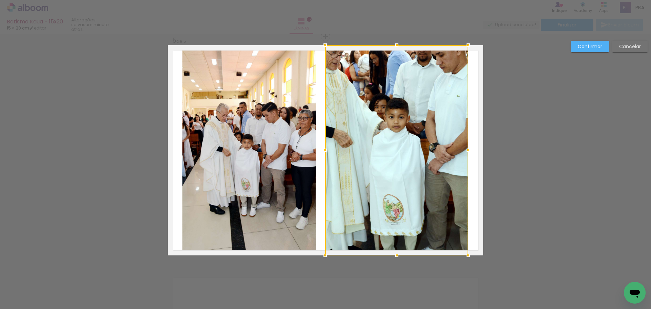
drag, startPoint x: 335, startPoint y: 150, endPoint x: 325, endPoint y: 152, distance: 10.1
click at [325, 152] on div at bounding box center [325, 150] width 14 height 14
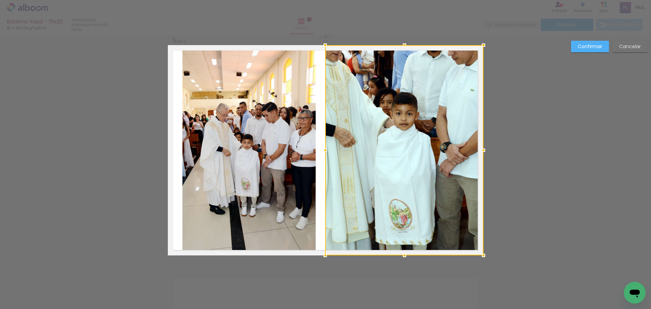
drag, startPoint x: 467, startPoint y: 152, endPoint x: 475, endPoint y: 152, distance: 8.5
click at [477, 152] on div at bounding box center [484, 150] width 14 height 14
click at [226, 152] on quentale-photo at bounding box center [248, 150] width 133 height 210
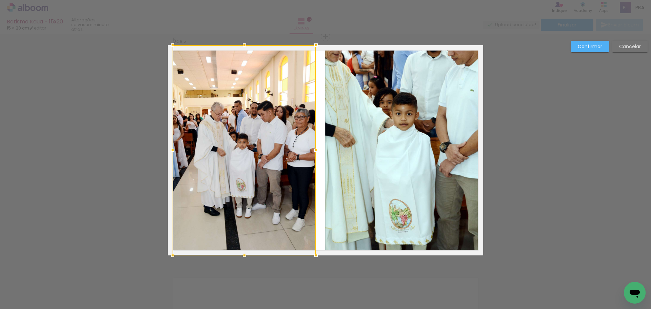
drag, startPoint x: 181, startPoint y: 151, endPoint x: 176, endPoint y: 152, distance: 4.9
click at [176, 152] on div at bounding box center [173, 150] width 14 height 14
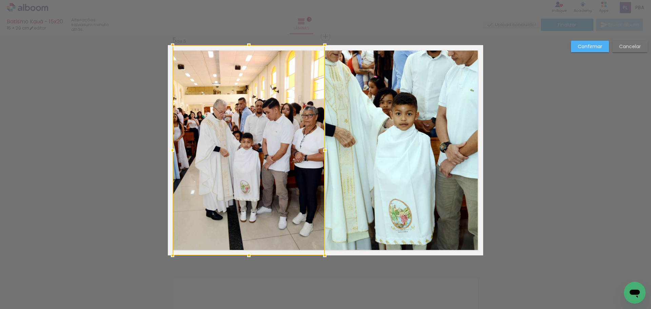
drag, startPoint x: 313, startPoint y: 150, endPoint x: 319, endPoint y: 151, distance: 6.9
click at [319, 151] on div at bounding box center [325, 150] width 14 height 14
click at [0, 0] on slot "Confirmar" at bounding box center [0, 0] width 0 height 0
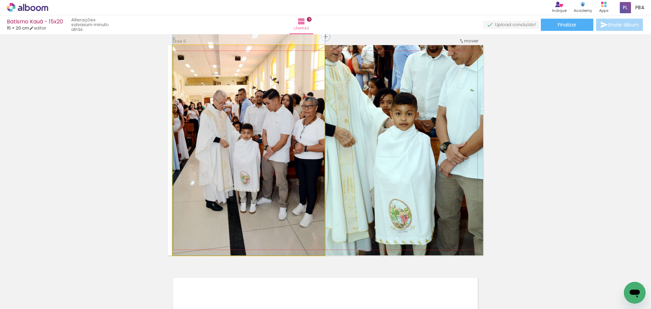
drag, startPoint x: 261, startPoint y: 179, endPoint x: 263, endPoint y: 166, distance: 13.0
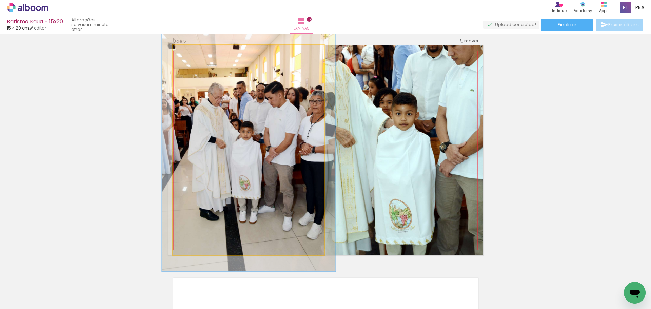
type paper-slider "114"
click at [192, 55] on div at bounding box center [191, 52] width 11 height 11
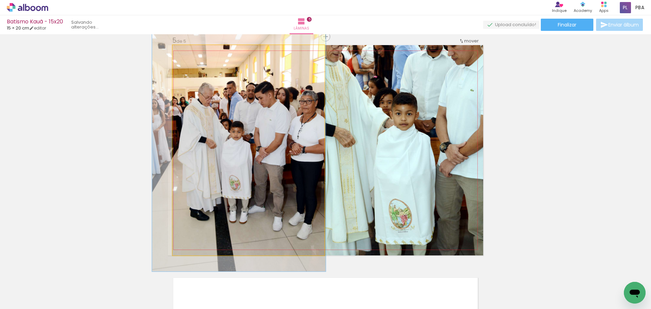
drag, startPoint x: 249, startPoint y: 122, endPoint x: 239, endPoint y: 122, distance: 9.8
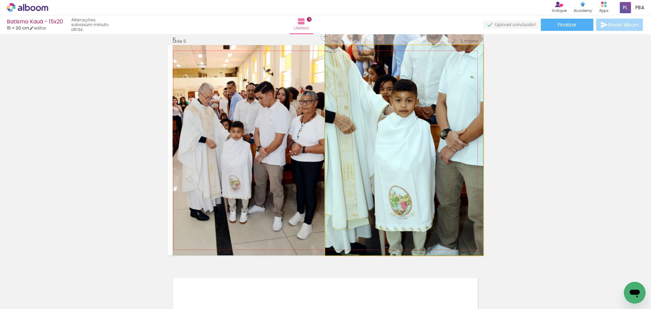
drag, startPoint x: 424, startPoint y: 158, endPoint x: 424, endPoint y: 137, distance: 20.3
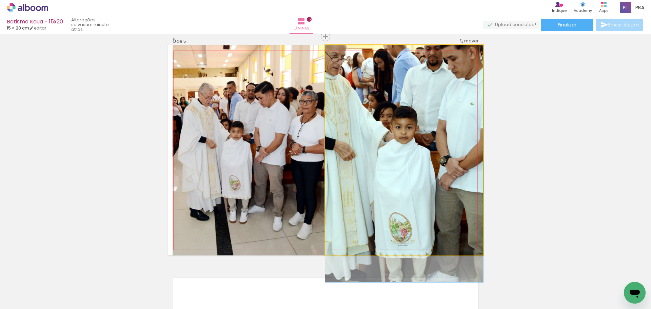
drag, startPoint x: 422, startPoint y: 132, endPoint x: 420, endPoint y: 164, distance: 31.9
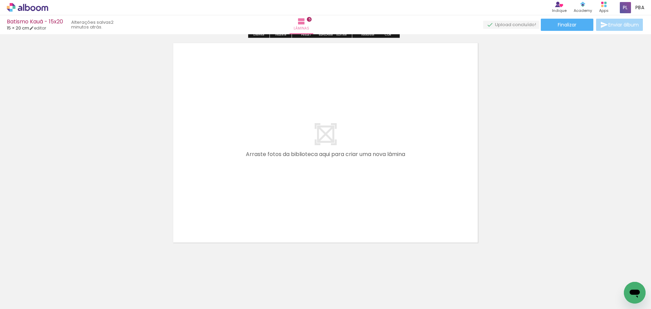
scroll to position [1157, 0]
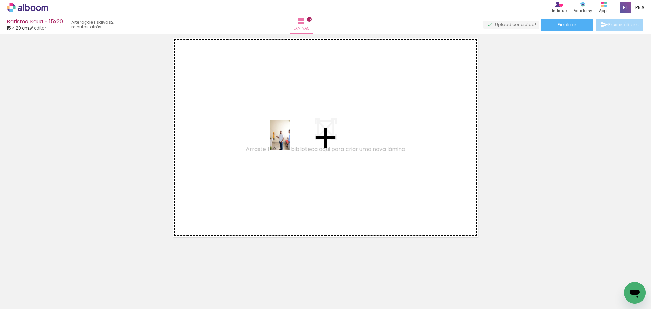
drag, startPoint x: 349, startPoint y: 284, endPoint x: 290, endPoint y: 140, distance: 155.3
click at [290, 140] on quentale-workspace at bounding box center [325, 154] width 651 height 309
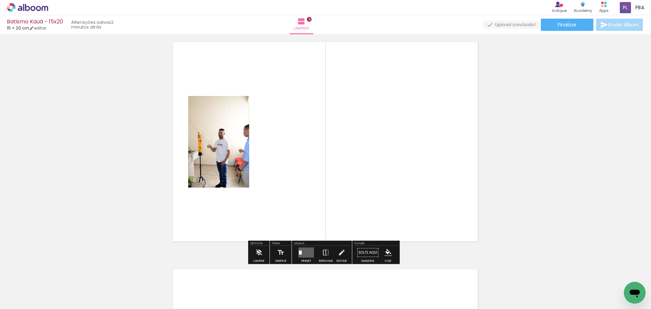
scroll to position [1145, 0]
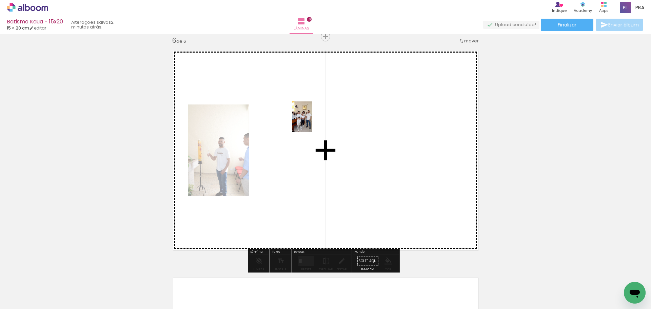
drag, startPoint x: 390, startPoint y: 286, endPoint x: 312, endPoint y: 122, distance: 182.3
click at [312, 122] on quentale-workspace at bounding box center [325, 154] width 651 height 309
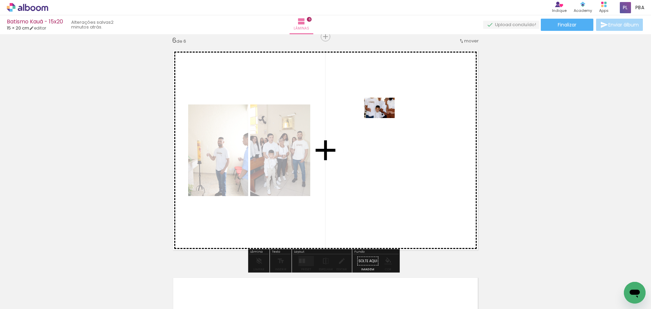
drag, startPoint x: 426, startPoint y: 291, endPoint x: 384, endPoint y: 117, distance: 178.5
click at [384, 117] on quentale-workspace at bounding box center [325, 154] width 651 height 309
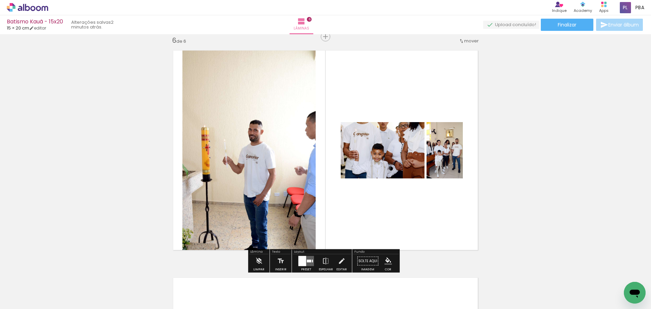
click at [308, 260] on div at bounding box center [309, 261] width 4 height 3
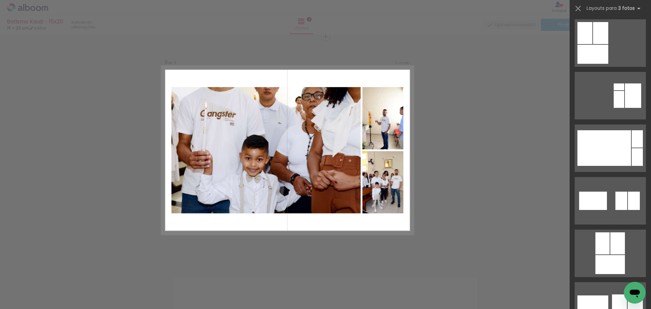
scroll to position [1221, 0]
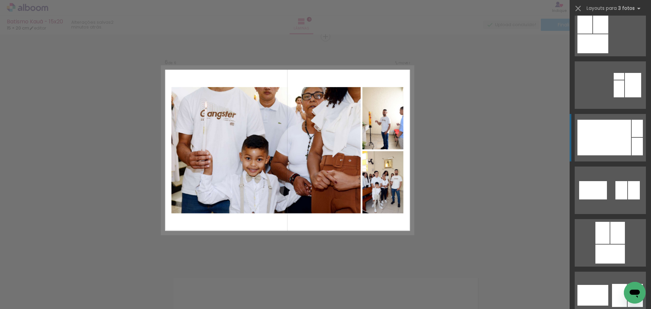
click at [604, 130] on div at bounding box center [604, 138] width 54 height 36
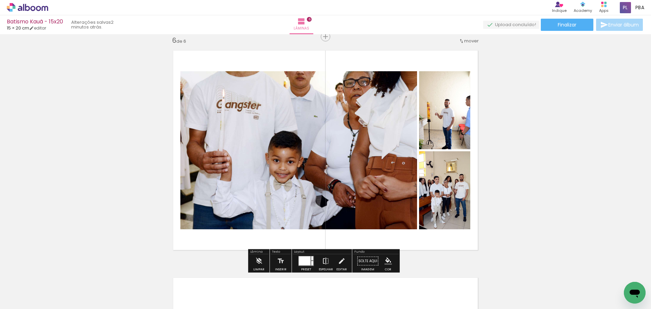
click at [325, 262] on iron-icon at bounding box center [325, 261] width 7 height 14
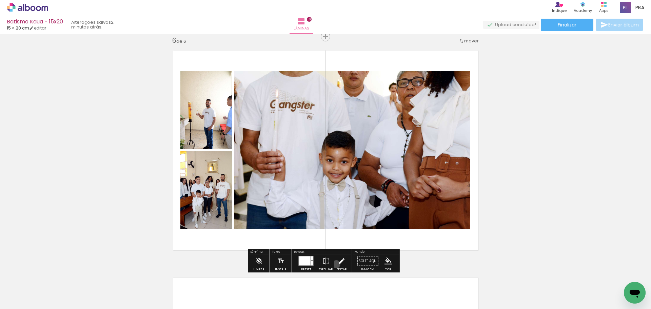
click at [335, 264] on paper-button "Editar" at bounding box center [342, 262] width 14 height 17
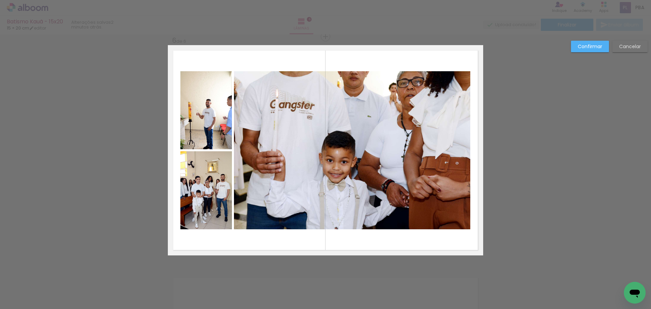
click at [224, 198] on quentale-photo at bounding box center [206, 190] width 52 height 78
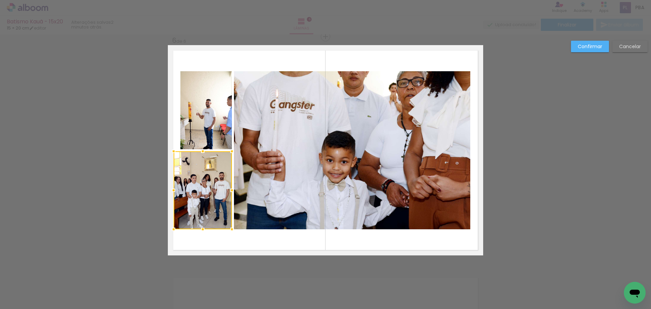
drag, startPoint x: 179, startPoint y: 189, endPoint x: 173, endPoint y: 191, distance: 7.0
click at [173, 191] on div at bounding box center [174, 190] width 14 height 14
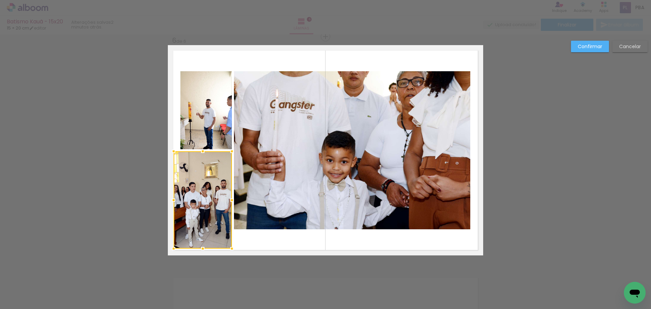
drag, startPoint x: 201, startPoint y: 230, endPoint x: 202, endPoint y: 250, distance: 19.4
click at [202, 250] on div at bounding box center [203, 249] width 14 height 14
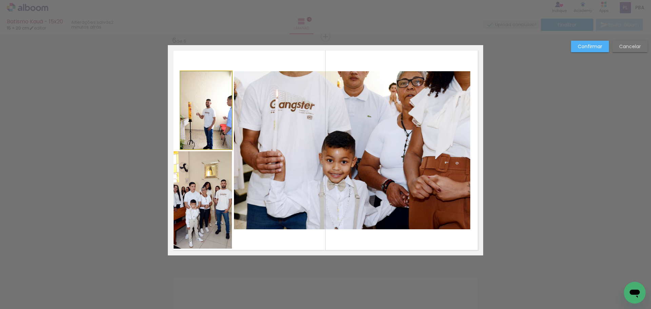
click at [202, 115] on quentale-photo at bounding box center [206, 110] width 52 height 78
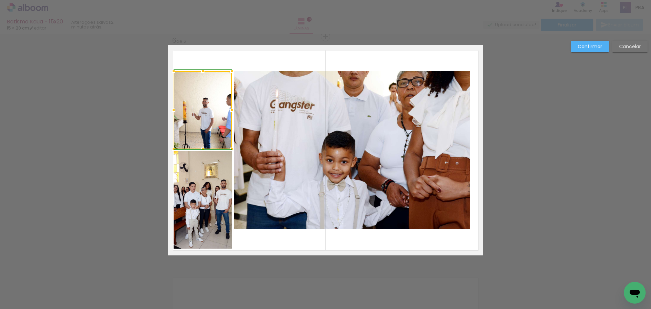
drag, startPoint x: 180, startPoint y: 112, endPoint x: 175, endPoint y: 112, distance: 5.1
click at [175, 112] on div at bounding box center [174, 110] width 14 height 14
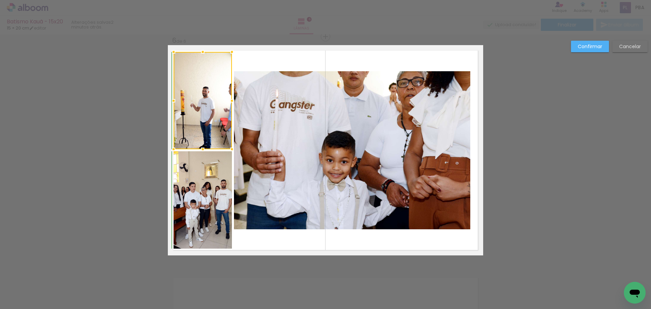
drag, startPoint x: 201, startPoint y: 72, endPoint x: 202, endPoint y: 52, distance: 19.4
click at [202, 52] on div at bounding box center [203, 52] width 14 height 14
click at [0, 0] on slot "Confirmar" at bounding box center [0, 0] width 0 height 0
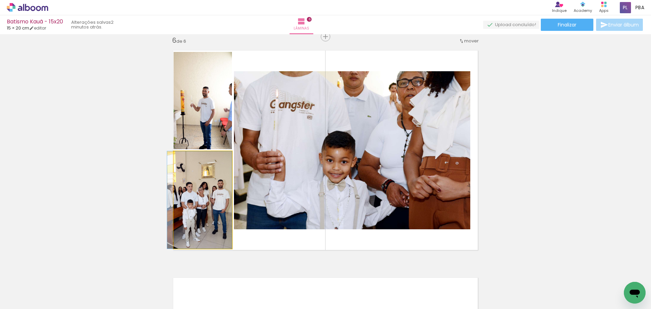
drag, startPoint x: 206, startPoint y: 224, endPoint x: 203, endPoint y: 213, distance: 11.3
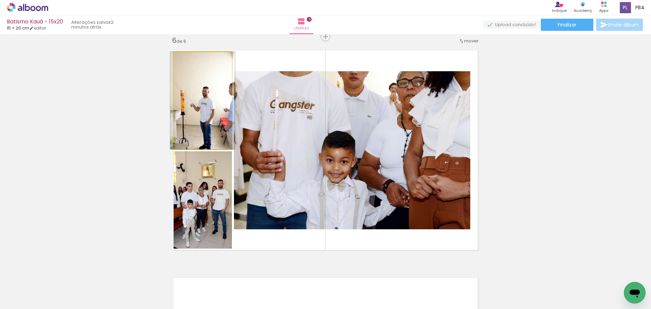
drag, startPoint x: 212, startPoint y: 139, endPoint x: 212, endPoint y: 126, distance: 13.2
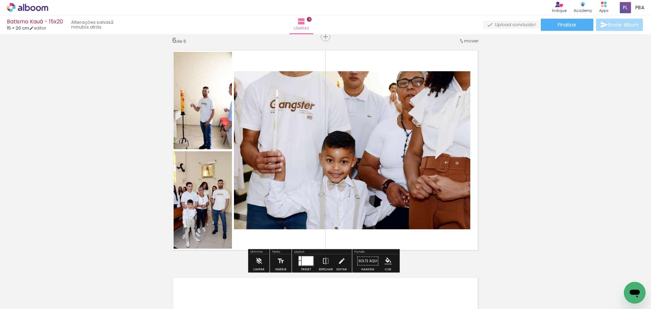
click at [447, 135] on quentale-photo at bounding box center [352, 150] width 236 height 158
click at [338, 260] on iron-icon at bounding box center [341, 261] width 7 height 14
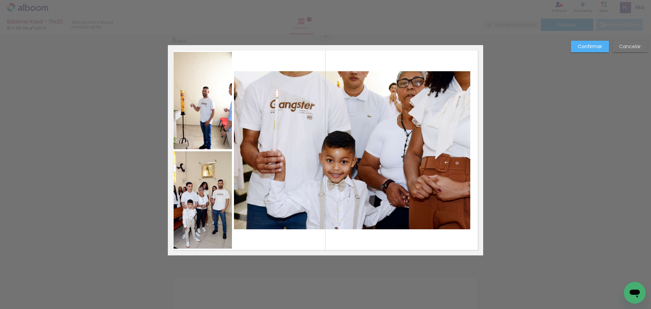
click at [433, 167] on quentale-photo at bounding box center [352, 150] width 236 height 158
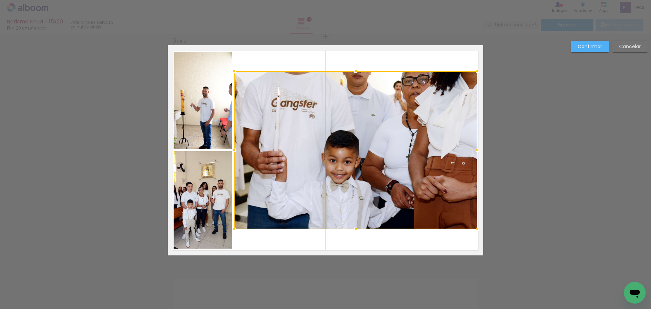
drag, startPoint x: 469, startPoint y: 151, endPoint x: 474, endPoint y: 151, distance: 5.1
click at [474, 151] on div at bounding box center [478, 150] width 14 height 14
click at [577, 47] on paper-button "Confirmar" at bounding box center [590, 47] width 38 height 12
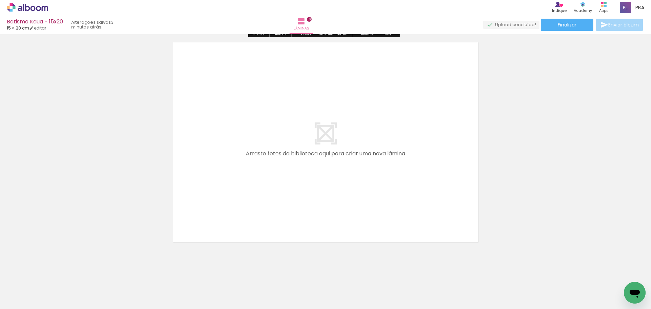
scroll to position [1384, 0]
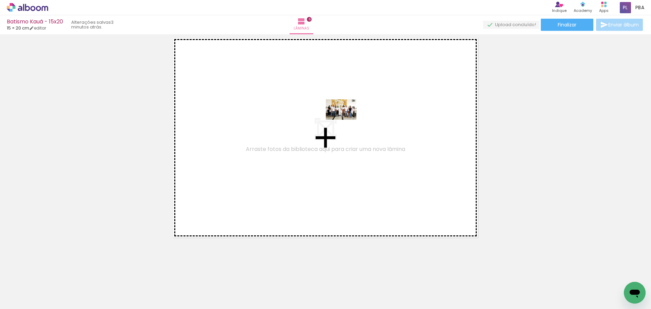
drag, startPoint x: 458, startPoint y: 291, endPoint x: 383, endPoint y: 216, distance: 106.2
click at [344, 117] on quentale-workspace at bounding box center [325, 154] width 651 height 309
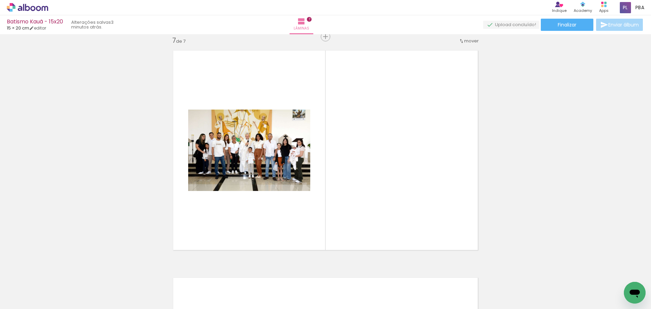
scroll to position [0, 461]
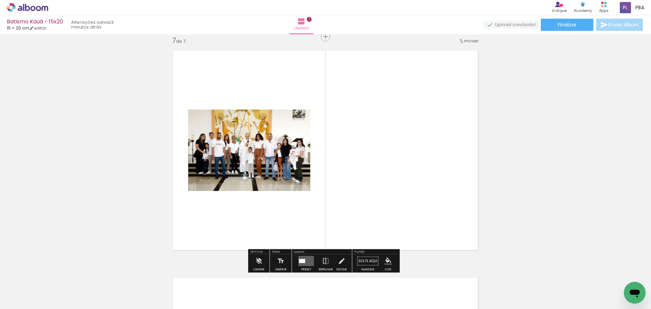
click at [303, 260] on div at bounding box center [302, 261] width 6 height 4
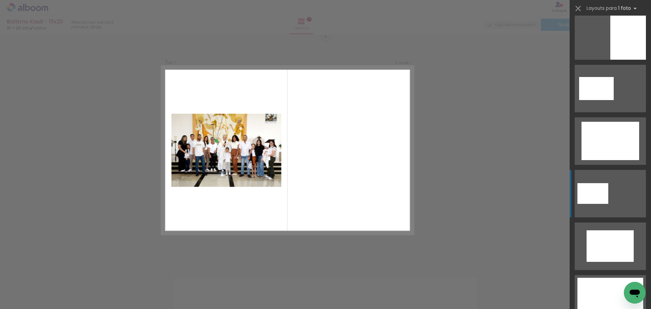
scroll to position [407, 0]
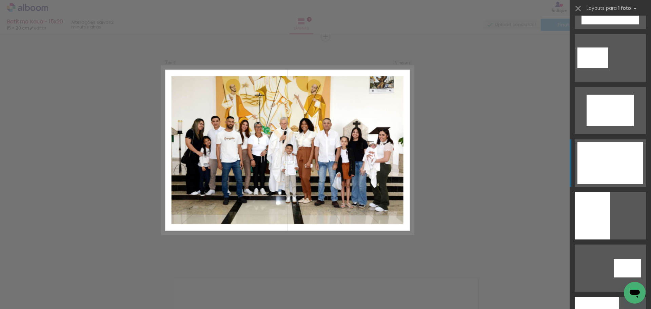
click at [613, 157] on div at bounding box center [610, 163] width 66 height 42
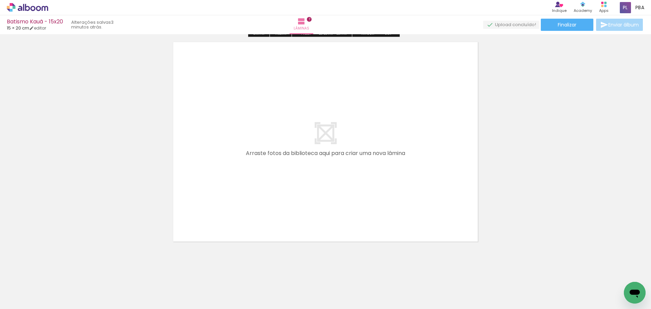
scroll to position [1611, 0]
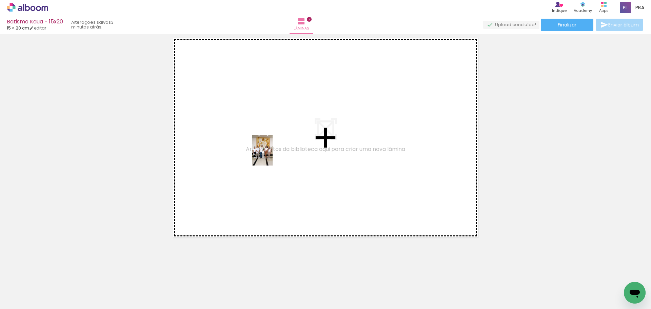
drag, startPoint x: 293, startPoint y: 286, endPoint x: 273, endPoint y: 155, distance: 132.4
click at [273, 155] on quentale-workspace at bounding box center [325, 154] width 651 height 309
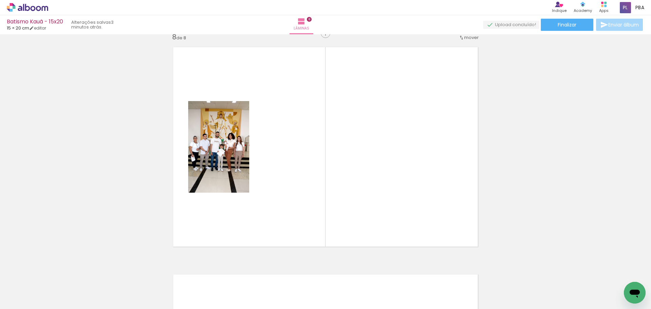
scroll to position [1599, 0]
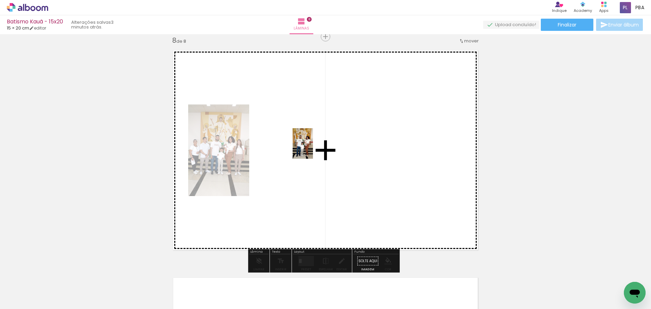
drag, startPoint x: 331, startPoint y: 290, endPoint x: 314, endPoint y: 149, distance: 141.8
click at [313, 148] on quentale-workspace at bounding box center [325, 154] width 651 height 309
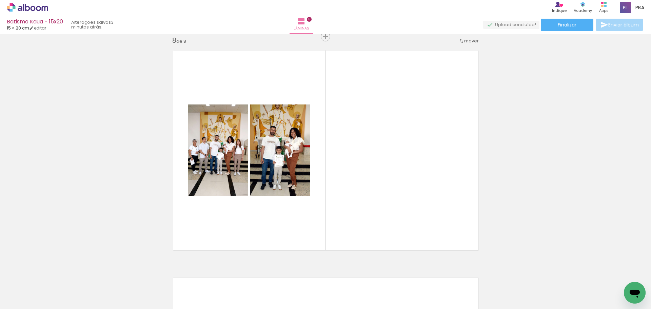
scroll to position [0, 534]
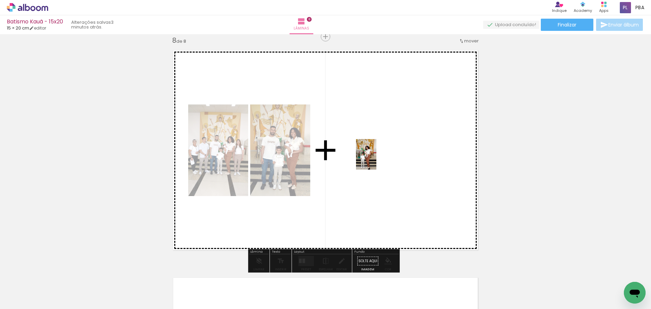
drag, startPoint x: 343, startPoint y: 211, endPoint x: 376, endPoint y: 159, distance: 60.8
click at [376, 159] on quentale-workspace at bounding box center [325, 154] width 651 height 309
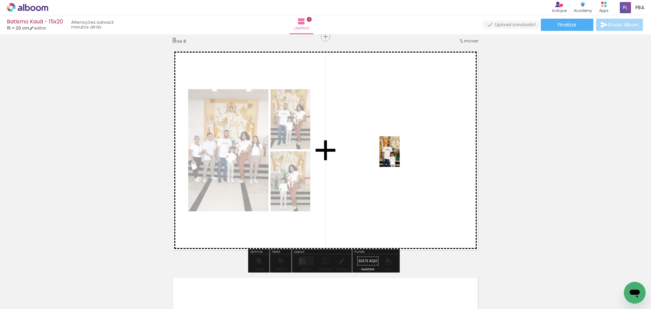
drag, startPoint x: 336, startPoint y: 295, endPoint x: 400, endPoint y: 156, distance: 153.2
click at [400, 156] on quentale-workspace at bounding box center [325, 154] width 651 height 309
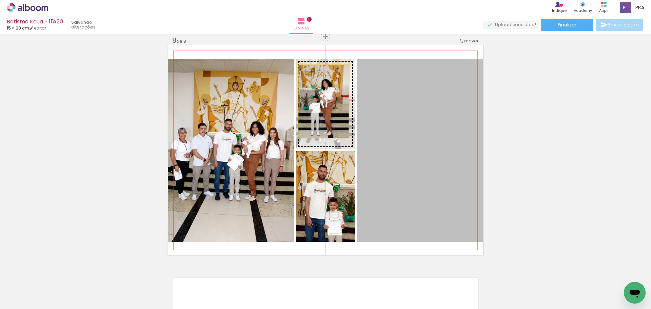
drag, startPoint x: 402, startPoint y: 130, endPoint x: 321, endPoint y: 101, distance: 85.7
click at [0, 0] on slot at bounding box center [0, 0] width 0 height 0
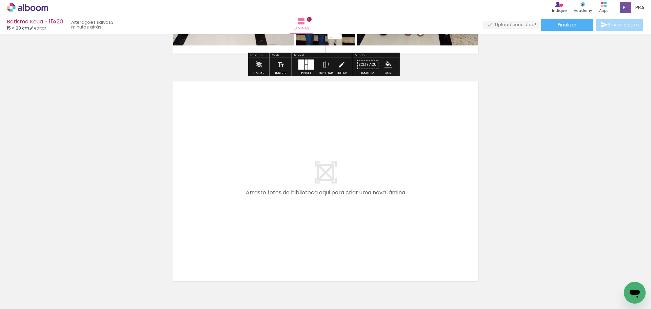
scroll to position [1802, 0]
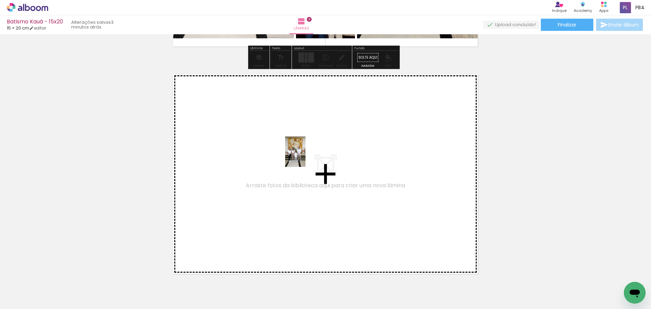
drag, startPoint x: 374, startPoint y: 292, endPoint x: 305, endPoint y: 155, distance: 153.6
click at [305, 155] on quentale-workspace at bounding box center [325, 154] width 651 height 309
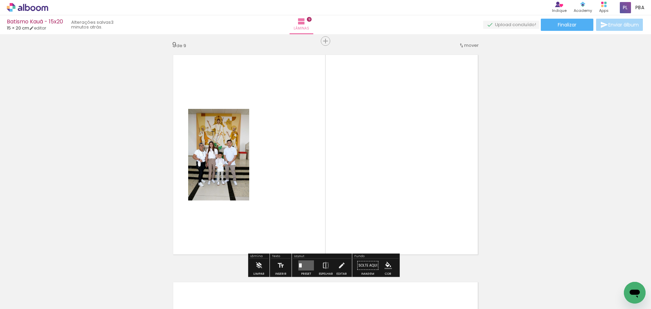
scroll to position [1826, 0]
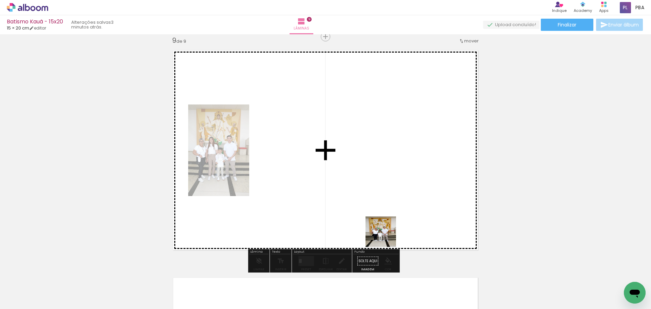
drag, startPoint x: 405, startPoint y: 285, endPoint x: 341, endPoint y: 146, distance: 152.8
click at [341, 146] on quentale-workspace at bounding box center [325, 154] width 651 height 309
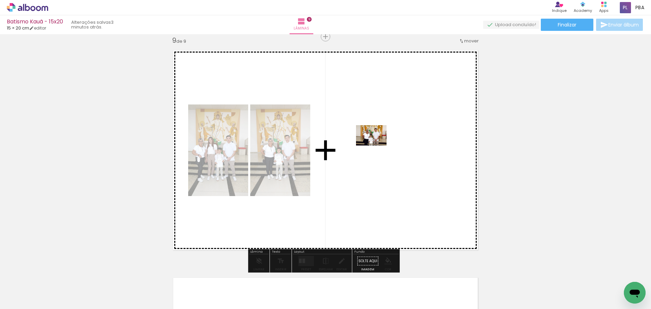
drag, startPoint x: 442, startPoint y: 285, endPoint x: 374, endPoint y: 137, distance: 163.1
click at [374, 137] on quentale-workspace at bounding box center [325, 154] width 651 height 309
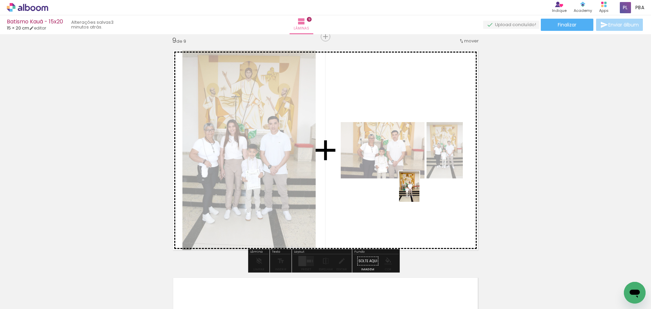
drag, startPoint x: 487, startPoint y: 296, endPoint x: 419, endPoint y: 192, distance: 124.4
click at [419, 192] on quentale-workspace at bounding box center [325, 154] width 651 height 309
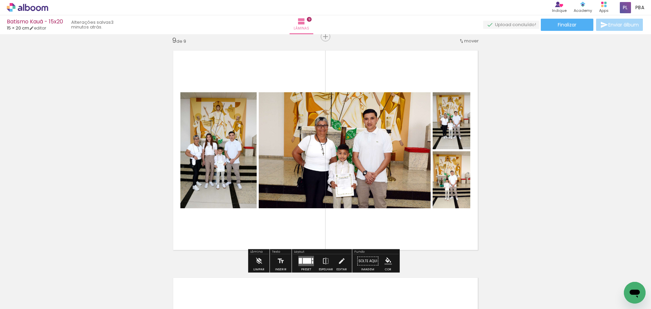
click at [303, 261] on div at bounding box center [307, 261] width 8 height 6
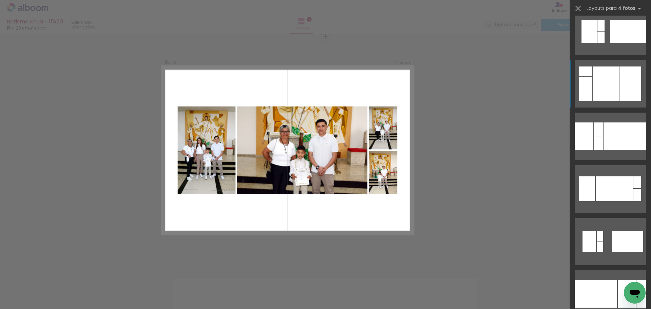
scroll to position [1594, 0]
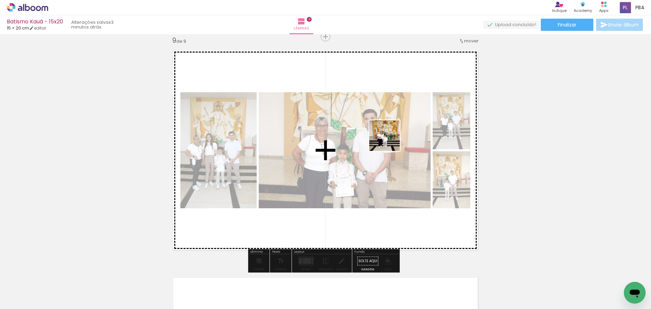
drag, startPoint x: 527, startPoint y: 290, endPoint x: 381, endPoint y: 126, distance: 219.0
click at [381, 126] on quentale-workspace at bounding box center [325, 154] width 651 height 309
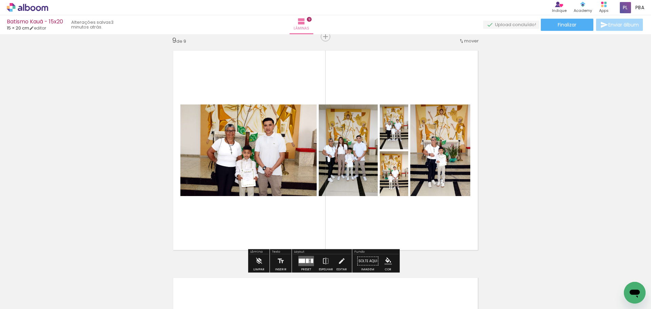
click at [301, 260] on div at bounding box center [302, 261] width 6 height 4
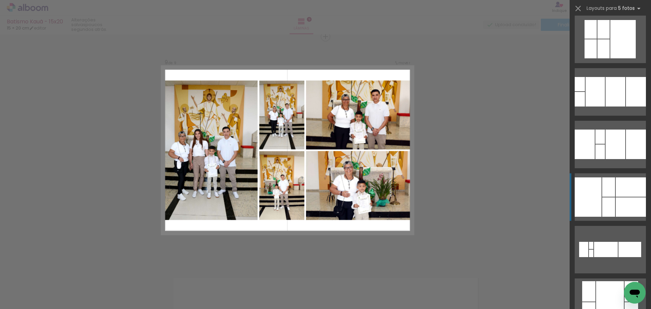
scroll to position [2543, 0]
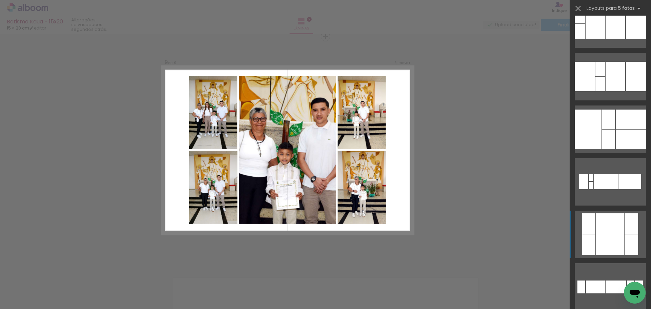
click at [610, 225] on div at bounding box center [610, 234] width 28 height 42
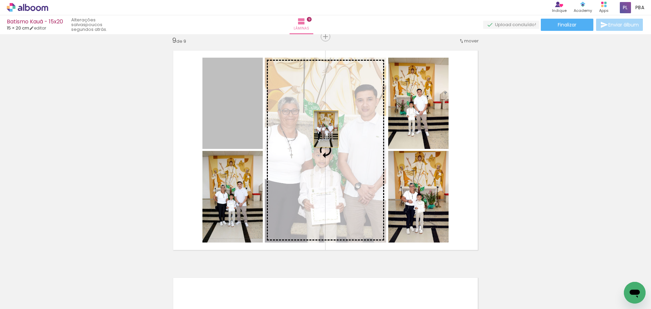
drag, startPoint x: 217, startPoint y: 105, endPoint x: 323, endPoint y: 129, distance: 109.1
click at [0, 0] on slot at bounding box center [0, 0] width 0 height 0
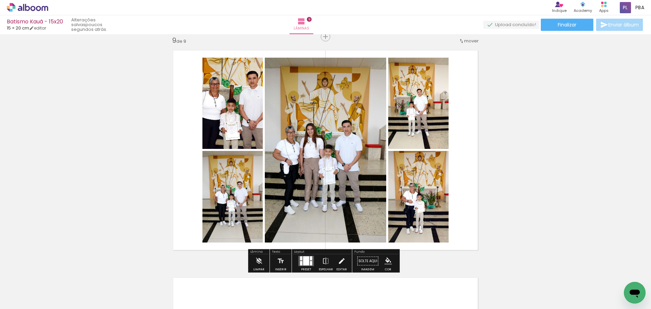
click at [340, 262] on iron-icon at bounding box center [341, 261] width 7 height 14
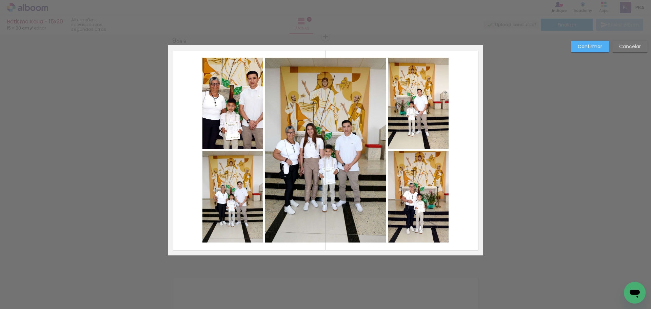
click at [223, 99] on quentale-photo at bounding box center [232, 103] width 60 height 91
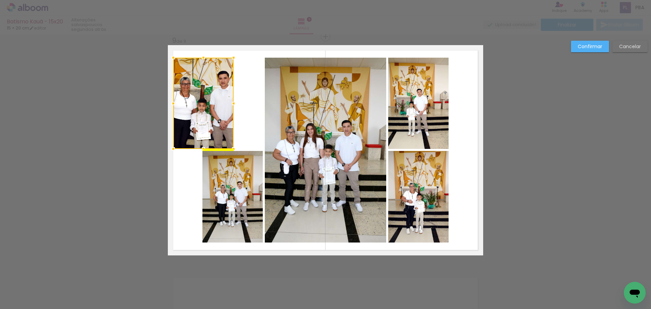
drag, startPoint x: 222, startPoint y: 87, endPoint x: 193, endPoint y: 88, distance: 29.2
click at [193, 88] on div at bounding box center [203, 103] width 60 height 91
click at [221, 170] on quentale-photo at bounding box center [232, 197] width 60 height 92
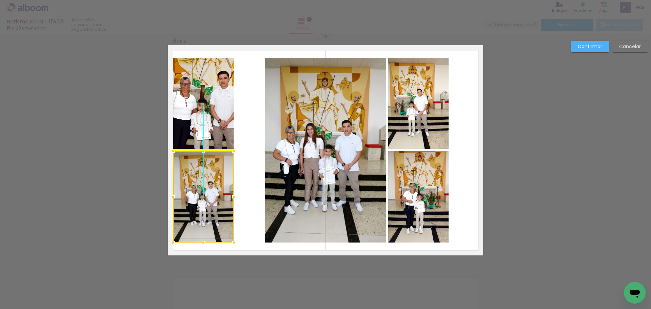
drag, startPoint x: 233, startPoint y: 172, endPoint x: 203, endPoint y: 172, distance: 29.8
click at [203, 172] on div at bounding box center [203, 197] width 60 height 92
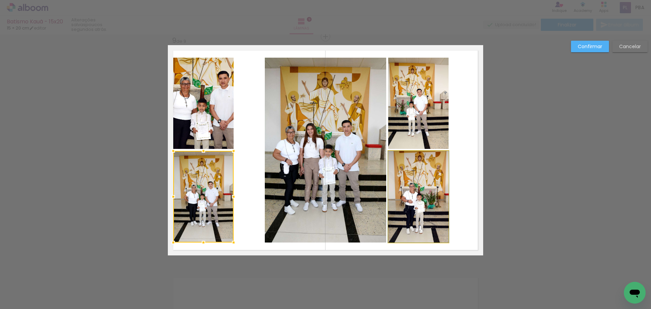
click at [418, 177] on quentale-photo at bounding box center [418, 197] width 60 height 92
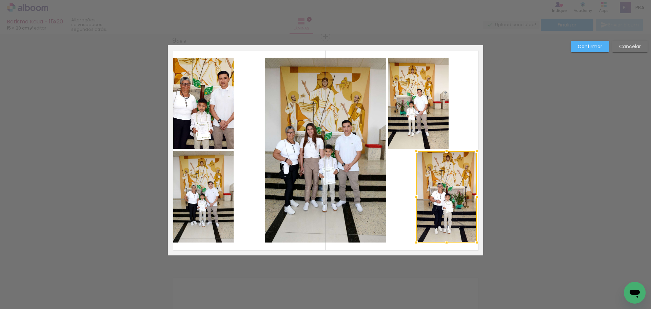
drag, startPoint x: 410, startPoint y: 177, endPoint x: 438, endPoint y: 177, distance: 28.1
click at [438, 177] on div at bounding box center [446, 197] width 60 height 92
click at [425, 98] on quentale-photo at bounding box center [418, 103] width 60 height 91
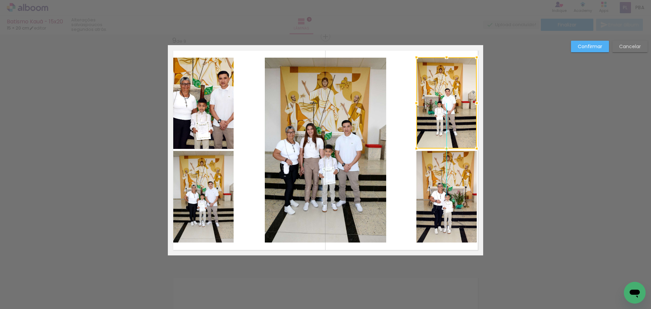
drag, startPoint x: 415, startPoint y: 82, endPoint x: 443, endPoint y: 82, distance: 28.1
click at [443, 82] on div at bounding box center [446, 102] width 60 height 91
click at [307, 118] on quentale-photo at bounding box center [325, 150] width 121 height 185
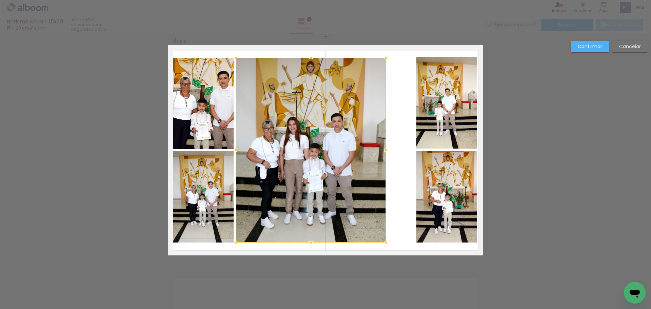
drag, startPoint x: 265, startPoint y: 153, endPoint x: 236, endPoint y: 156, distance: 29.4
click at [236, 156] on div at bounding box center [236, 150] width 14 height 14
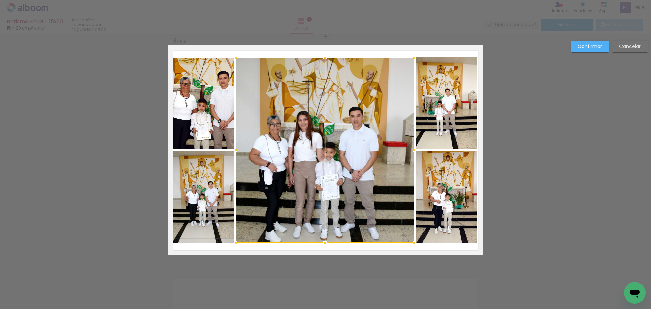
drag, startPoint x: 382, startPoint y: 150, endPoint x: 411, endPoint y: 150, distance: 28.1
click at [411, 150] on div at bounding box center [415, 150] width 14 height 14
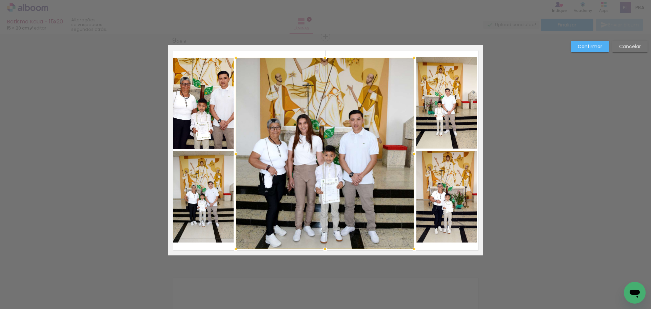
drag, startPoint x: 321, startPoint y: 242, endPoint x: 324, endPoint y: 249, distance: 7.4
click at [324, 249] on div at bounding box center [325, 249] width 14 height 14
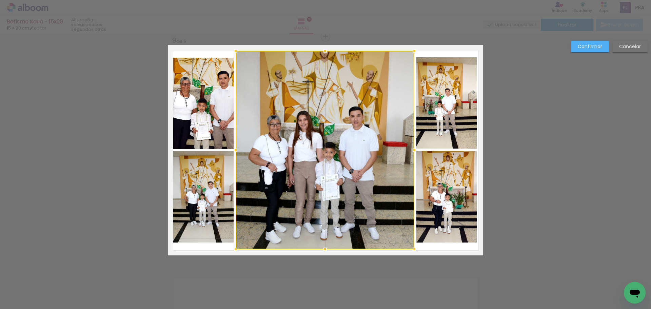
drag, startPoint x: 322, startPoint y: 59, endPoint x: 323, endPoint y: 52, distance: 7.1
click at [323, 52] on div at bounding box center [325, 51] width 14 height 14
click at [186, 96] on quentale-photo at bounding box center [203, 103] width 60 height 91
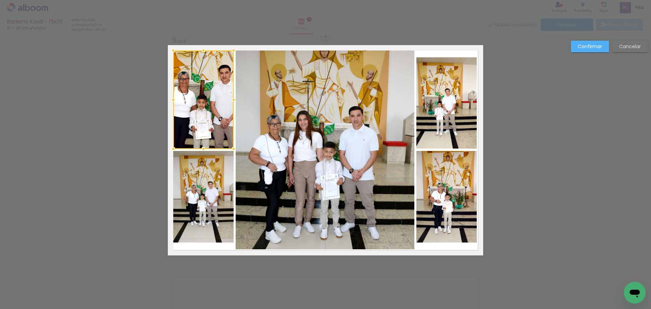
drag, startPoint x: 201, startPoint y: 59, endPoint x: 203, endPoint y: 52, distance: 7.3
click at [203, 52] on div at bounding box center [204, 51] width 14 height 14
click at [199, 208] on quentale-photo at bounding box center [203, 197] width 60 height 92
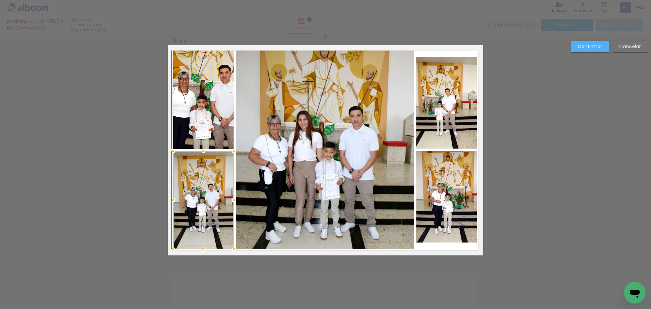
drag, startPoint x: 200, startPoint y: 241, endPoint x: 200, endPoint y: 247, distance: 6.1
click at [200, 247] on div at bounding box center [204, 249] width 14 height 14
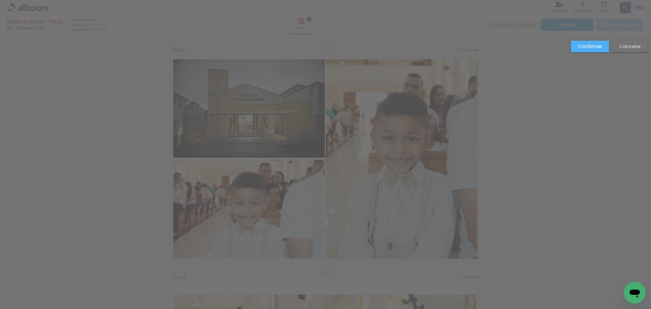
scroll to position [0, 534]
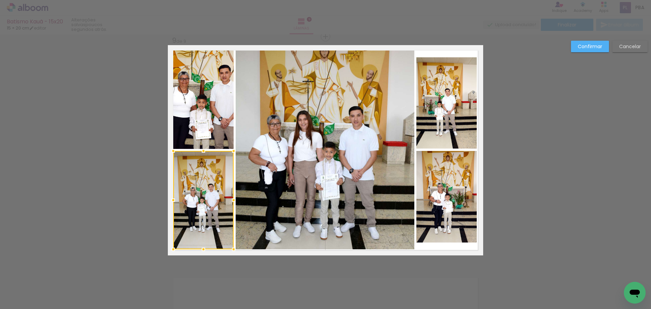
click at [435, 189] on quentale-photo at bounding box center [446, 197] width 60 height 92
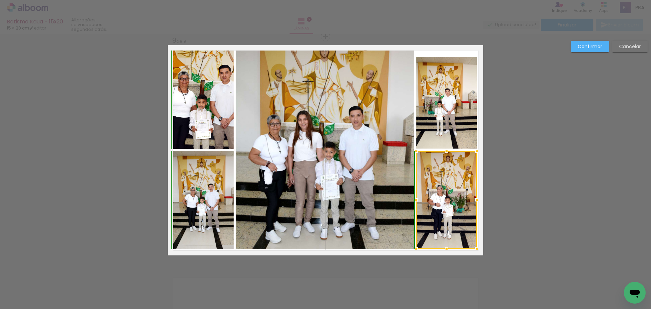
drag, startPoint x: 445, startPoint y: 245, endPoint x: 447, endPoint y: 250, distance: 5.4
click at [447, 250] on div at bounding box center [447, 249] width 14 height 14
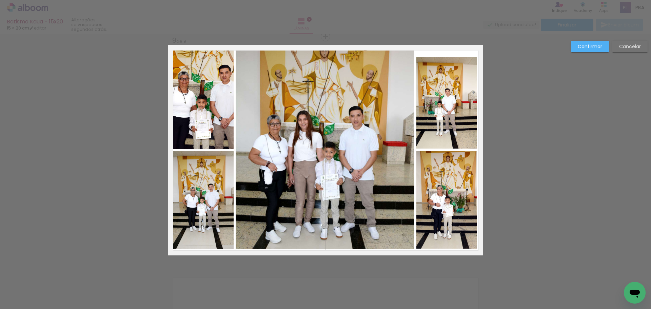
click at [456, 120] on quentale-photo at bounding box center [446, 102] width 60 height 91
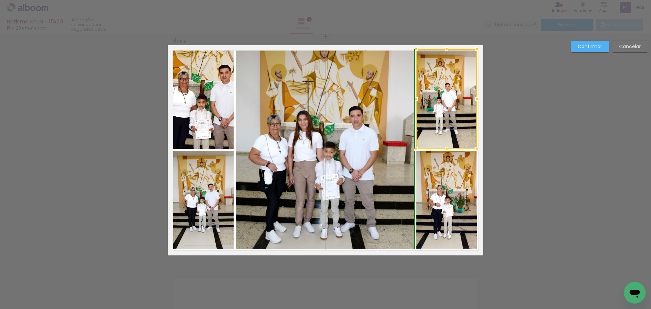
drag, startPoint x: 446, startPoint y: 58, endPoint x: 446, endPoint y: 53, distance: 4.7
click at [446, 53] on div at bounding box center [447, 49] width 14 height 14
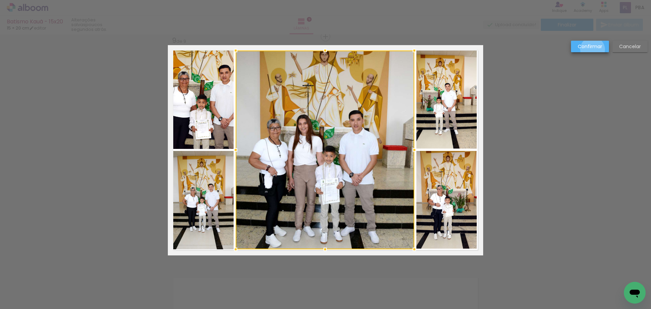
click at [0, 0] on slot "Confirmar" at bounding box center [0, 0] width 0 height 0
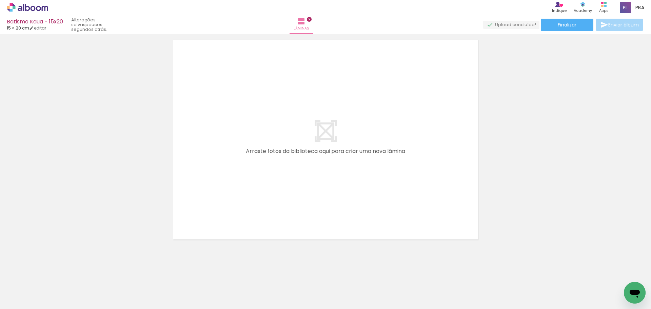
scroll to position [2066, 0]
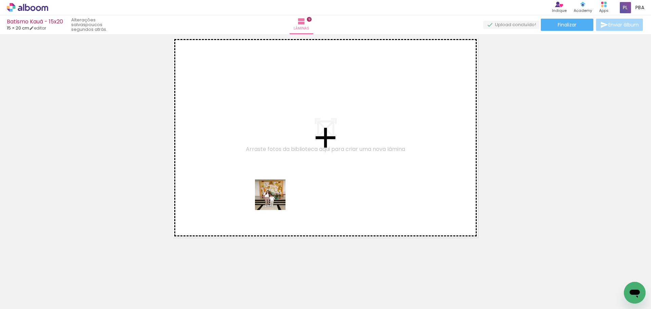
drag, startPoint x: 296, startPoint y: 271, endPoint x: 262, endPoint y: 141, distance: 134.8
click at [262, 141] on quentale-workspace at bounding box center [325, 154] width 651 height 309
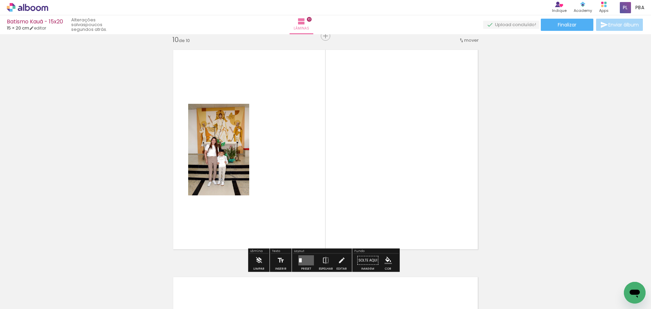
scroll to position [2053, 0]
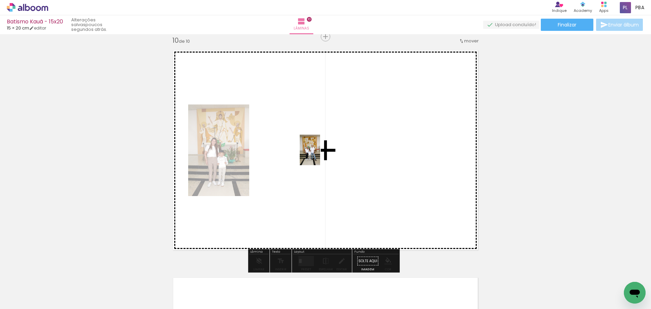
drag, startPoint x: 337, startPoint y: 292, endPoint x: 320, endPoint y: 155, distance: 138.1
click at [320, 155] on quentale-workspace at bounding box center [325, 154] width 651 height 309
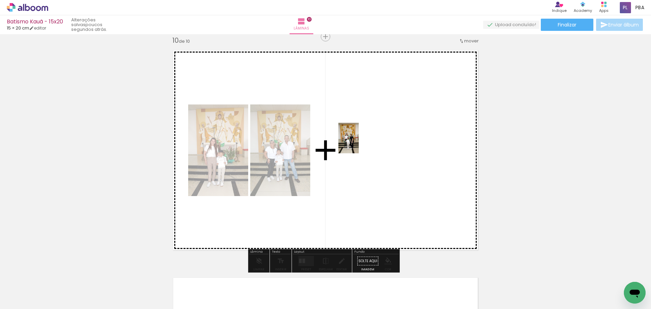
drag, startPoint x: 375, startPoint y: 291, endPoint x: 359, endPoint y: 143, distance: 149.0
click at [359, 143] on quentale-workspace at bounding box center [325, 154] width 651 height 309
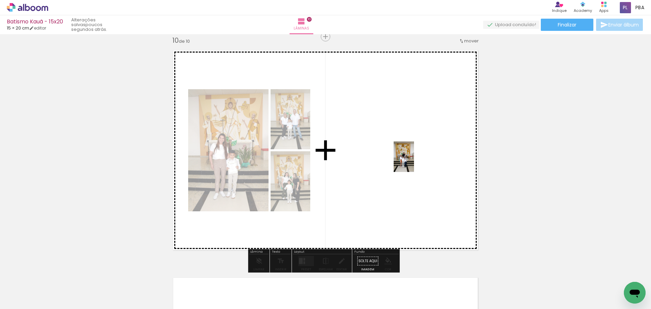
drag, startPoint x: 414, startPoint y: 296, endPoint x: 414, endPoint y: 156, distance: 140.0
click at [414, 156] on quentale-workspace at bounding box center [325, 154] width 651 height 309
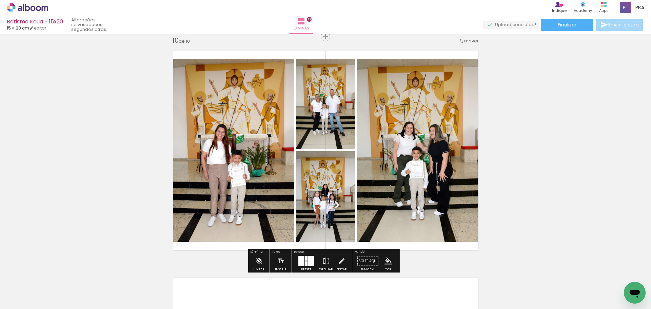
scroll to position [0, 856]
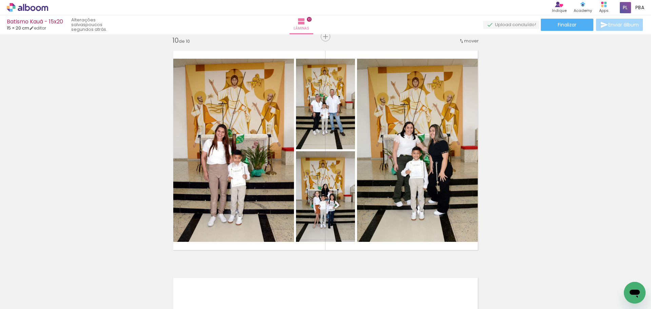
scroll to position [0, 926]
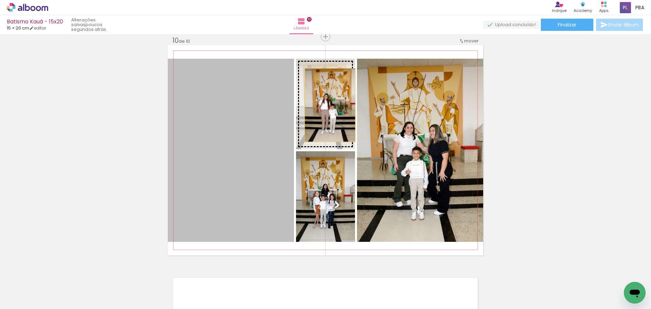
drag, startPoint x: 211, startPoint y: 200, endPoint x: 329, endPoint y: 101, distance: 154.3
click at [0, 0] on slot at bounding box center [0, 0] width 0 height 0
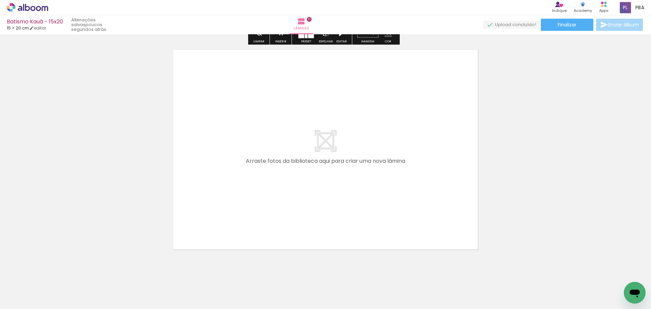
scroll to position [2291, 0]
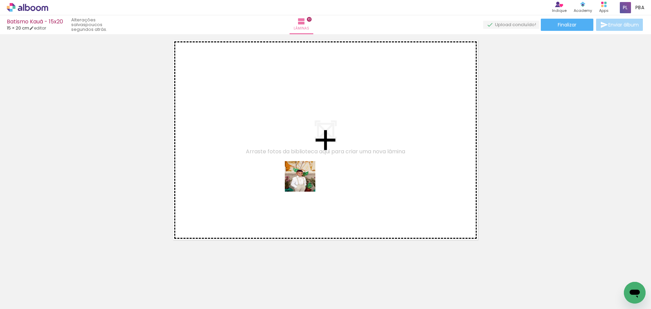
drag, startPoint x: 322, startPoint y: 286, endPoint x: 299, endPoint y: 146, distance: 142.2
click at [299, 146] on quentale-workspace at bounding box center [325, 154] width 651 height 309
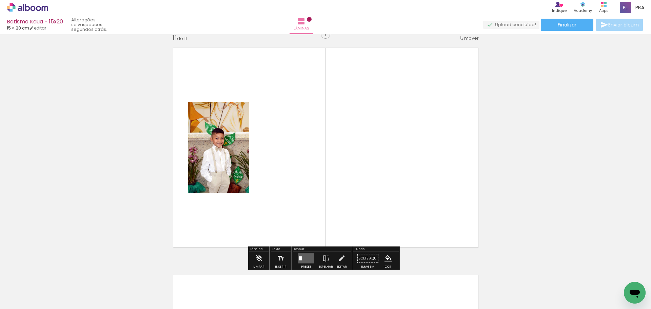
scroll to position [2280, 0]
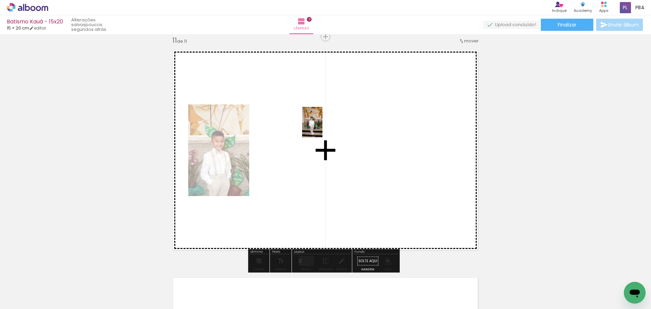
drag, startPoint x: 360, startPoint y: 286, endPoint x: 322, endPoint y: 127, distance: 163.0
click at [322, 127] on quentale-workspace at bounding box center [325, 154] width 651 height 309
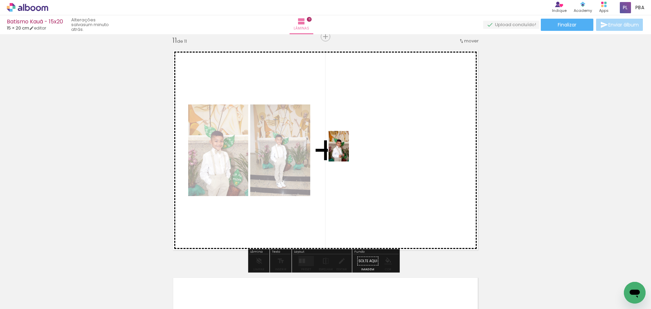
drag, startPoint x: 401, startPoint y: 289, endPoint x: 349, endPoint y: 151, distance: 146.8
click at [349, 151] on quentale-workspace at bounding box center [325, 154] width 651 height 309
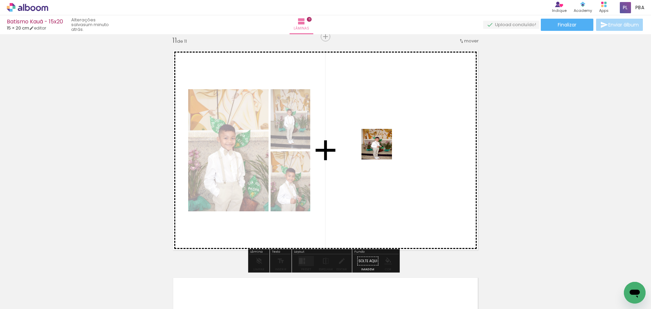
drag, startPoint x: 439, startPoint y: 290, endPoint x: 369, endPoint y: 119, distance: 184.8
click at [369, 119] on quentale-workspace at bounding box center [325, 154] width 651 height 309
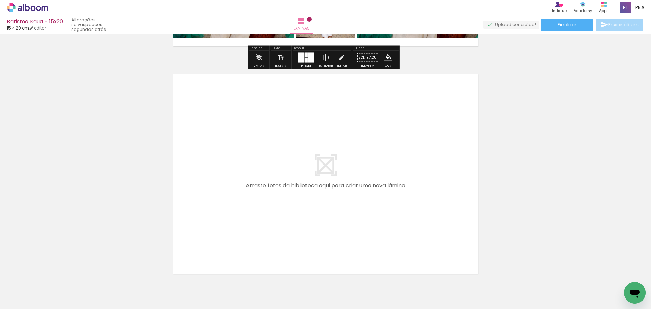
scroll to position [0, 926]
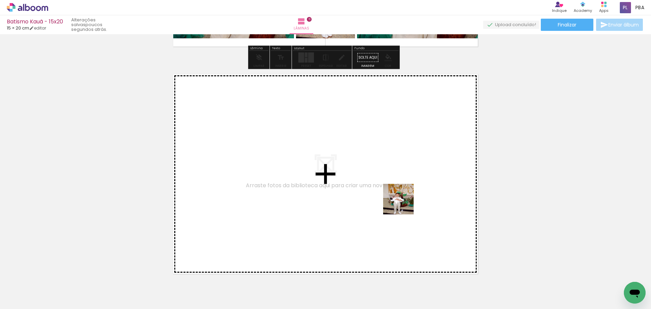
drag, startPoint x: 450, startPoint y: 256, endPoint x: 390, endPoint y: 183, distance: 94.5
click at [390, 183] on quentale-workspace at bounding box center [325, 154] width 651 height 309
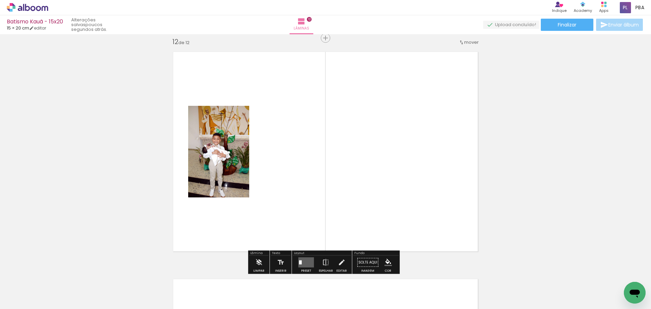
scroll to position [2508, 0]
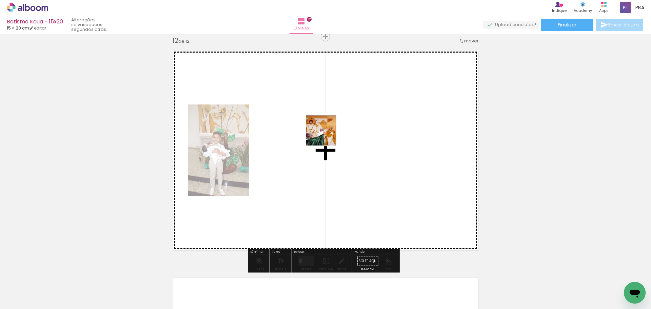
drag, startPoint x: 504, startPoint y: 284, endPoint x: 321, endPoint y: 129, distance: 239.8
click at [321, 129] on quentale-workspace at bounding box center [325, 154] width 651 height 309
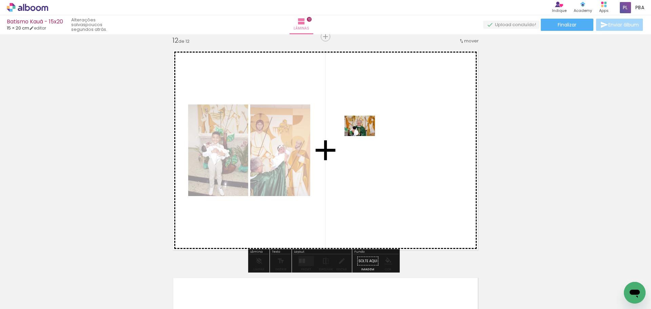
drag, startPoint x: 546, startPoint y: 290, endPoint x: 365, endPoint y: 136, distance: 237.9
click at [365, 136] on quentale-workspace at bounding box center [325, 154] width 651 height 309
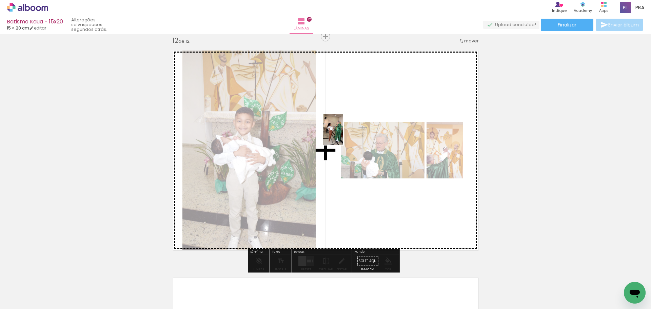
drag, startPoint x: 583, startPoint y: 284, endPoint x: 343, endPoint y: 135, distance: 282.5
click at [343, 135] on quentale-workspace at bounding box center [325, 154] width 651 height 309
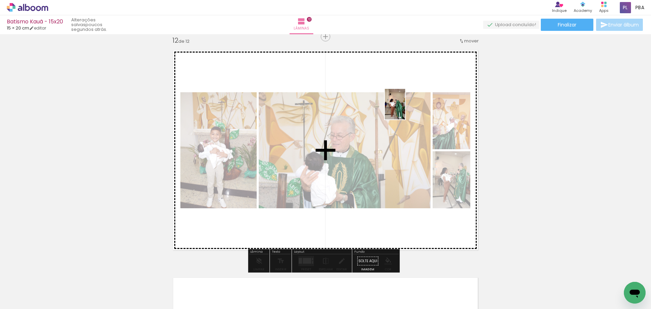
drag, startPoint x: 624, startPoint y: 282, endPoint x: 403, endPoint y: 106, distance: 282.8
click at [403, 106] on quentale-workspace at bounding box center [325, 154] width 651 height 309
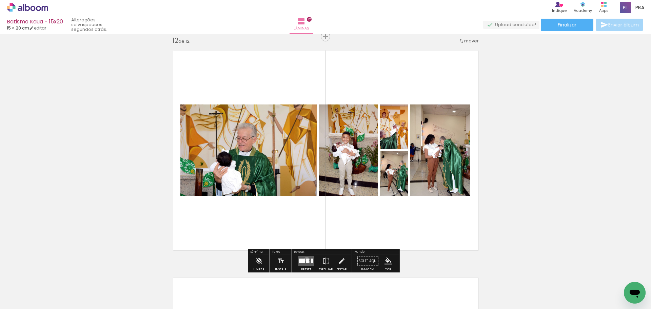
click at [306, 259] on div at bounding box center [307, 261] width 3 height 4
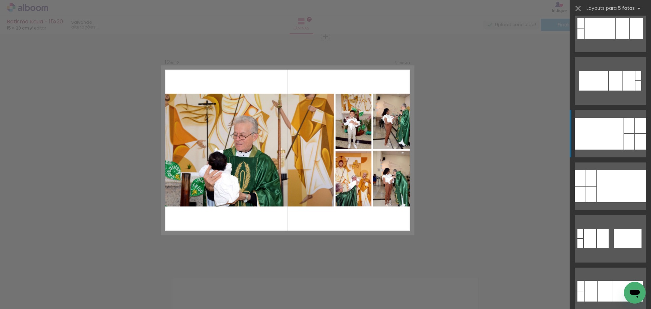
scroll to position [1594, 0]
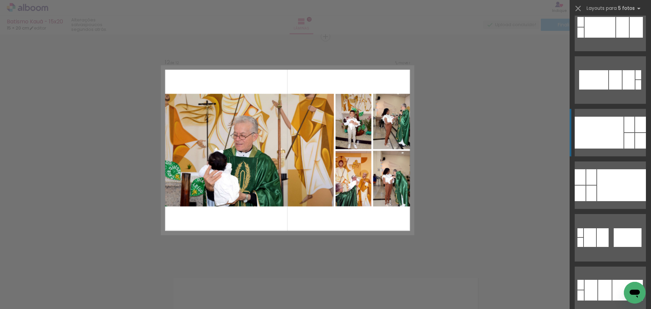
click at [624, 126] on div at bounding box center [629, 125] width 10 height 16
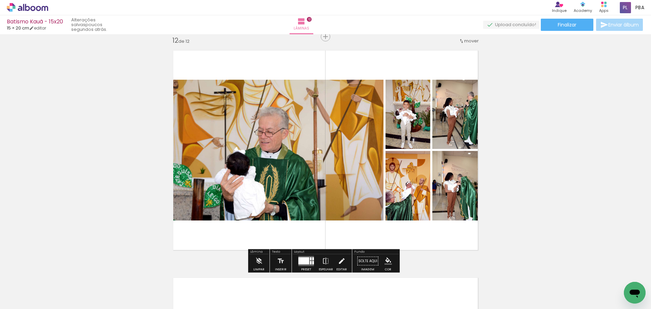
click at [339, 263] on iron-icon at bounding box center [341, 261] width 7 height 14
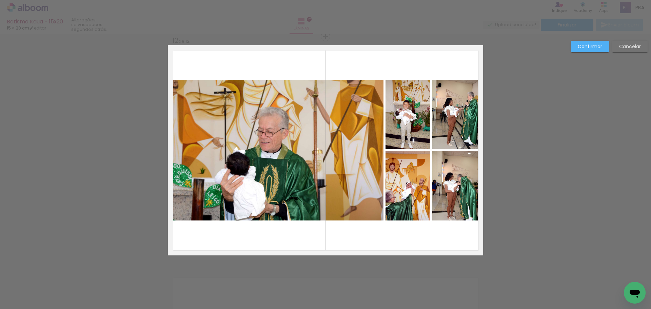
click at [333, 170] on quentale-photo at bounding box center [276, 150] width 216 height 141
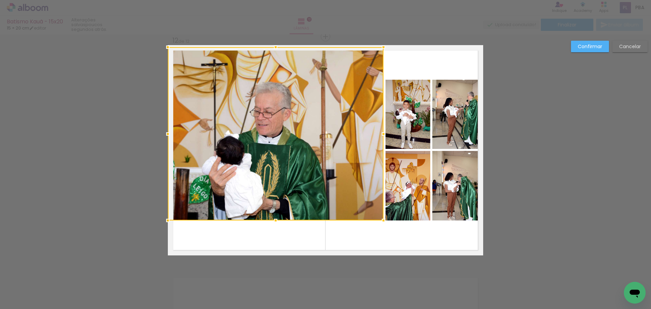
drag, startPoint x: 274, startPoint y: 79, endPoint x: 271, endPoint y: 50, distance: 29.7
click at [271, 50] on div at bounding box center [276, 47] width 14 height 14
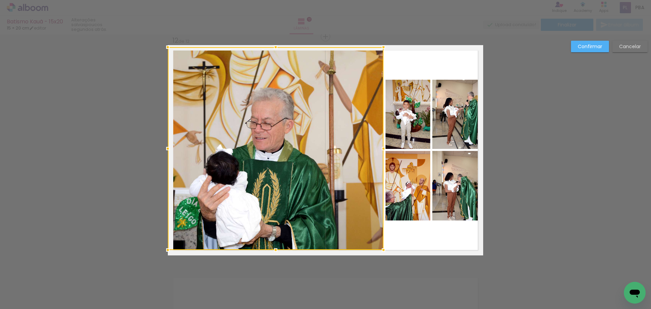
drag, startPoint x: 273, startPoint y: 218, endPoint x: 275, endPoint y: 243, distance: 24.8
click at [275, 243] on div at bounding box center [276, 250] width 14 height 14
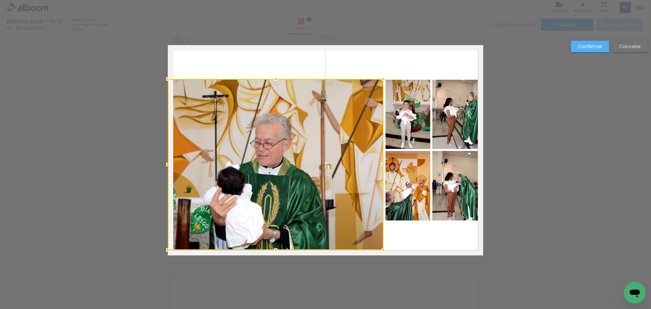
drag, startPoint x: 274, startPoint y: 46, endPoint x: 284, endPoint y: 78, distance: 33.3
click at [284, 78] on album-spread "12 de 12" at bounding box center [325, 150] width 315 height 210
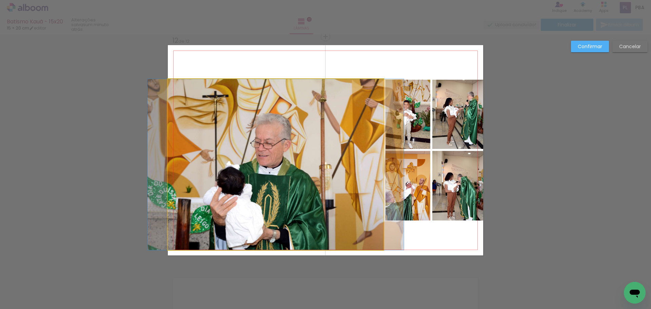
click at [267, 212] on quentale-photo at bounding box center [276, 164] width 216 height 171
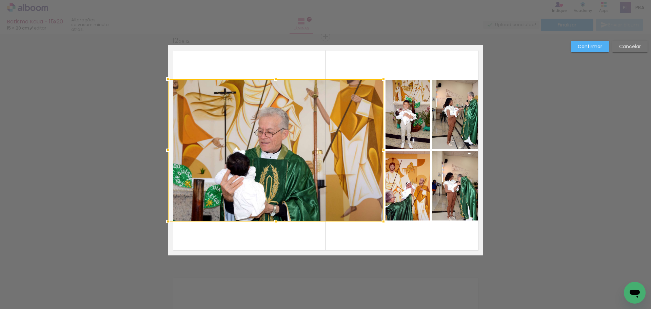
drag, startPoint x: 273, startPoint y: 251, endPoint x: 274, endPoint y: 223, distance: 28.5
click at [274, 223] on div at bounding box center [276, 222] width 14 height 14
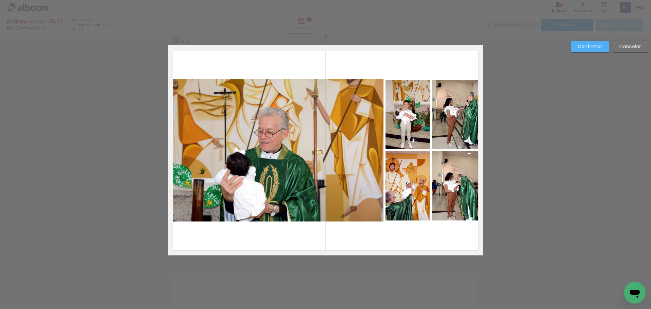
click at [373, 163] on quentale-photo at bounding box center [276, 150] width 216 height 142
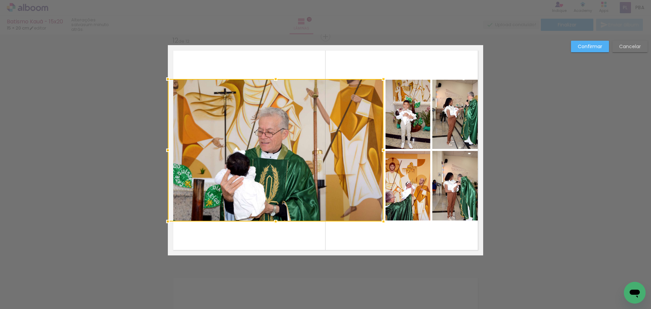
click at [0, 0] on slot "Confirmar" at bounding box center [0, 0] width 0 height 0
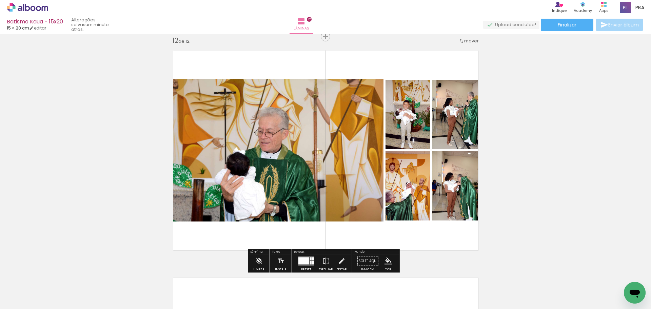
click at [304, 261] on div at bounding box center [303, 260] width 11 height 7
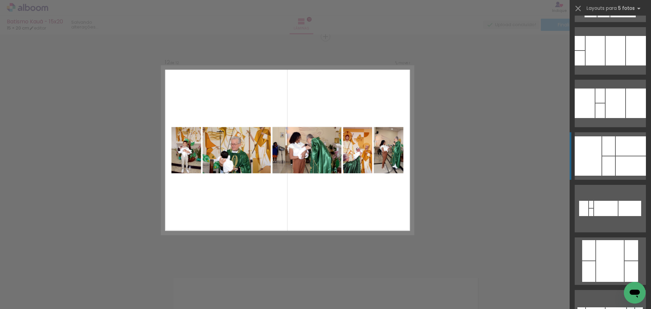
scroll to position [2665, 0]
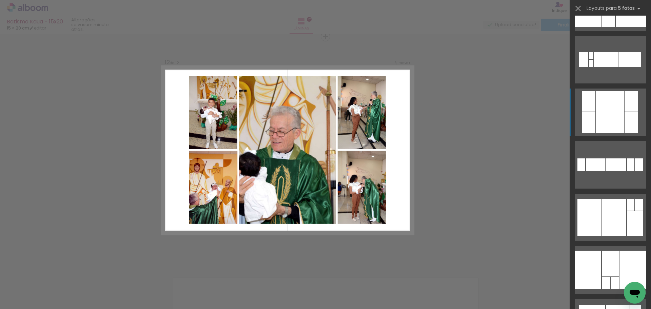
click at [606, 119] on div at bounding box center [610, 112] width 28 height 42
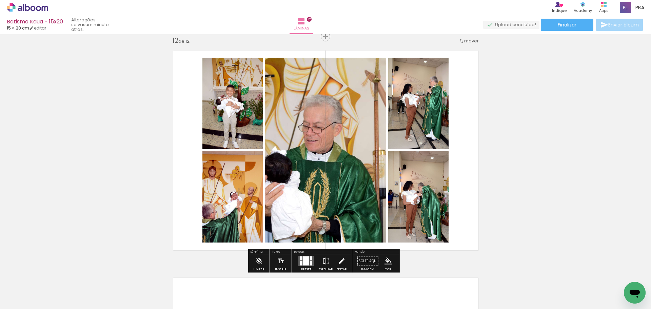
click at [342, 261] on iron-icon at bounding box center [341, 261] width 7 height 14
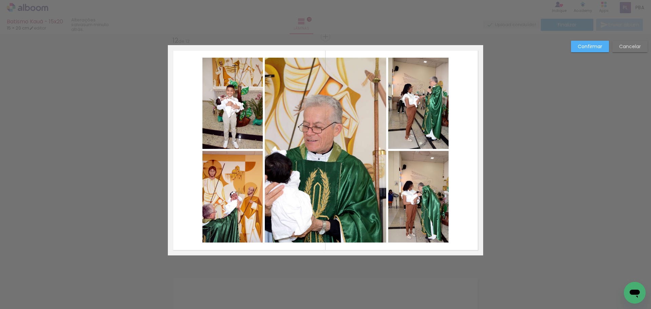
click at [234, 76] on quentale-photo at bounding box center [232, 103] width 60 height 91
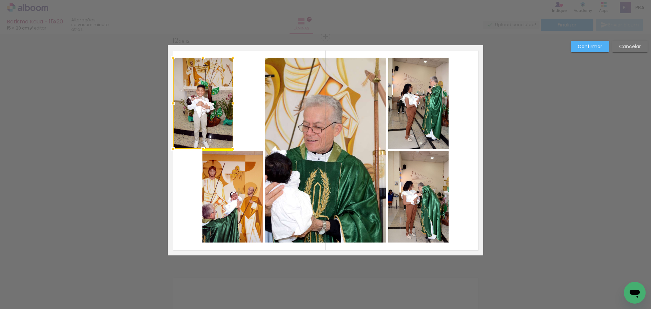
drag, startPoint x: 223, startPoint y: 89, endPoint x: 194, endPoint y: 88, distance: 29.5
click at [194, 88] on div at bounding box center [203, 103] width 60 height 91
click at [230, 172] on quentale-photo at bounding box center [232, 197] width 60 height 92
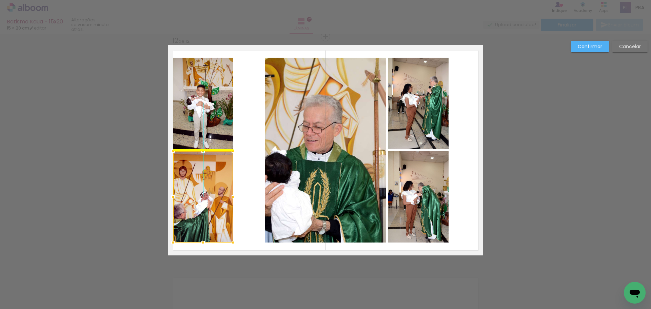
drag, startPoint x: 230, startPoint y: 171, endPoint x: 202, endPoint y: 171, distance: 27.8
click at [202, 171] on div at bounding box center [203, 197] width 60 height 92
click at [410, 106] on quentale-photo at bounding box center [418, 103] width 60 height 91
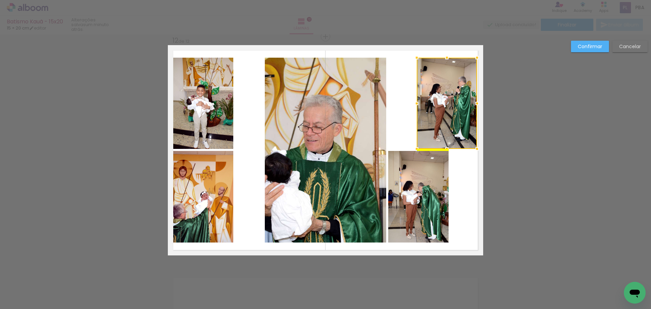
drag, startPoint x: 422, startPoint y: 91, endPoint x: 450, endPoint y: 91, distance: 28.5
click at [450, 91] on div at bounding box center [447, 103] width 60 height 91
click at [432, 173] on quentale-photo at bounding box center [418, 197] width 60 height 92
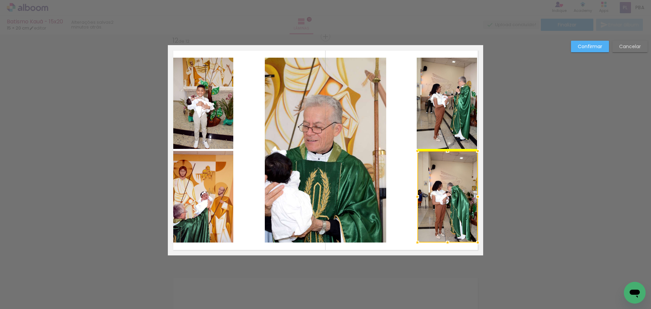
drag, startPoint x: 404, startPoint y: 176, endPoint x: 433, endPoint y: 176, distance: 29.2
click at [433, 176] on div at bounding box center [447, 197] width 60 height 92
click at [328, 127] on quentale-photo at bounding box center [325, 150] width 121 height 185
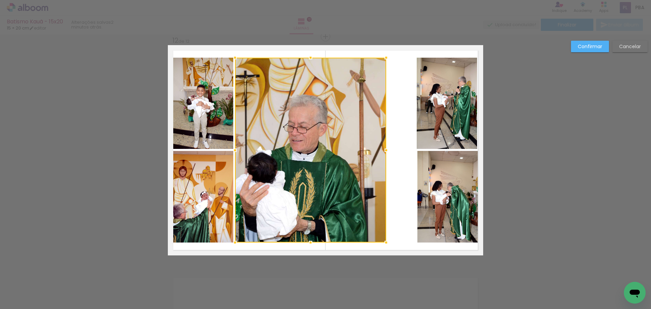
drag, startPoint x: 261, startPoint y: 151, endPoint x: 271, endPoint y: 155, distance: 10.5
click at [234, 154] on div at bounding box center [235, 150] width 14 height 14
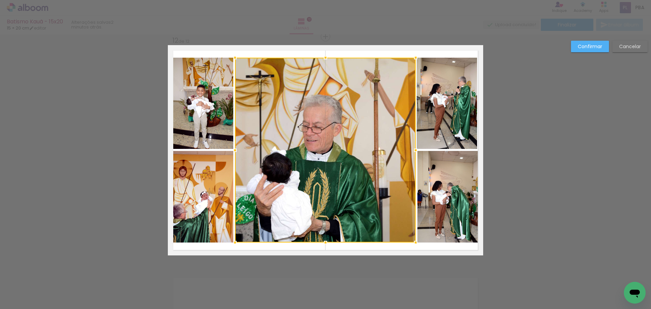
drag, startPoint x: 385, startPoint y: 153, endPoint x: 415, endPoint y: 155, distance: 29.5
click at [415, 155] on div at bounding box center [416, 150] width 14 height 14
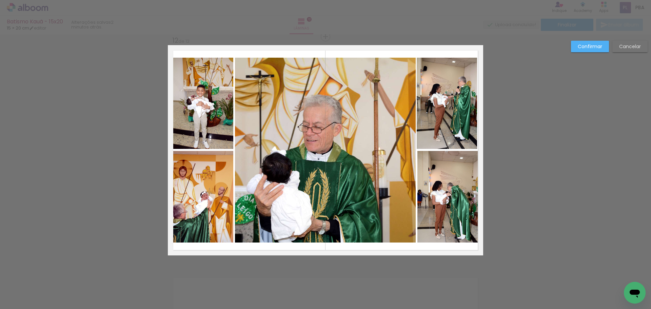
click at [450, 163] on quentale-photo at bounding box center [447, 197] width 60 height 92
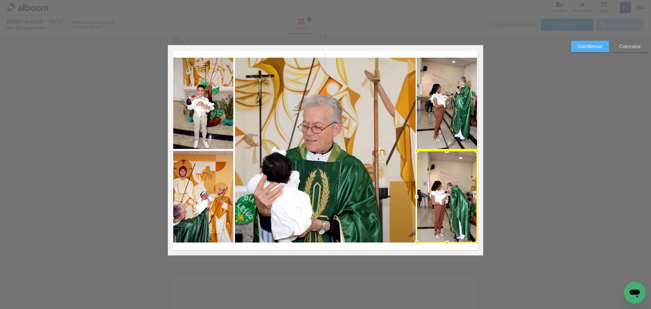
click at [442, 163] on div at bounding box center [447, 197] width 60 height 92
click at [0, 0] on slot "Confirmar" at bounding box center [0, 0] width 0 height 0
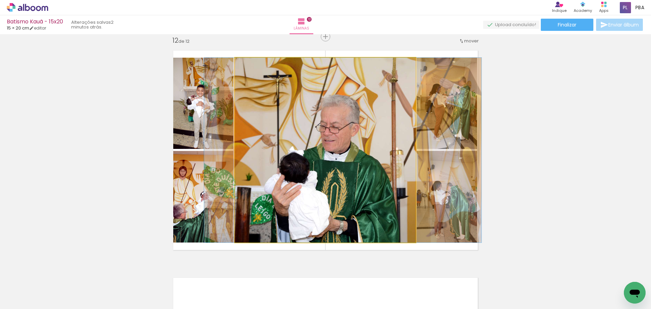
drag, startPoint x: 348, startPoint y: 119, endPoint x: 365, endPoint y: 119, distance: 17.6
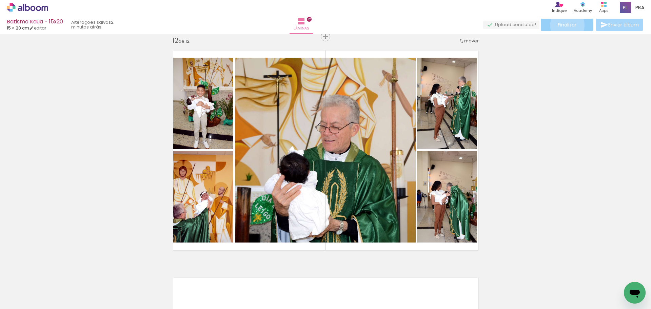
click at [565, 25] on span "Finalizar" at bounding box center [567, 24] width 19 height 5
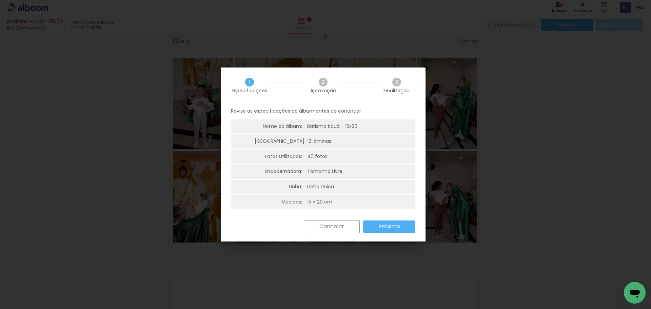
click at [0, 0] on slot "Próximo" at bounding box center [0, 0] width 0 height 0
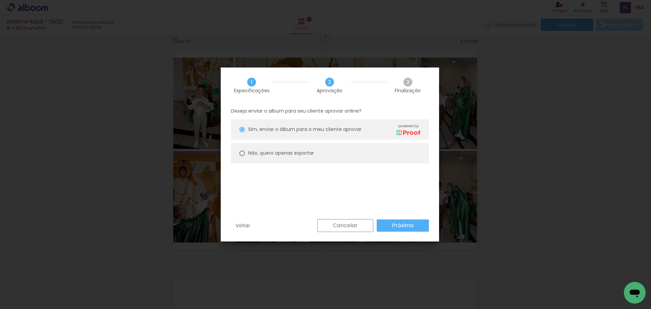
click at [0, 0] on slot "Não, quero apenas exportar" at bounding box center [0, 0] width 0 height 0
type paper-radio-button "on"
click at [405, 230] on paper-button "Próximo" at bounding box center [403, 225] width 52 height 12
type input "Alta, 300 DPI"
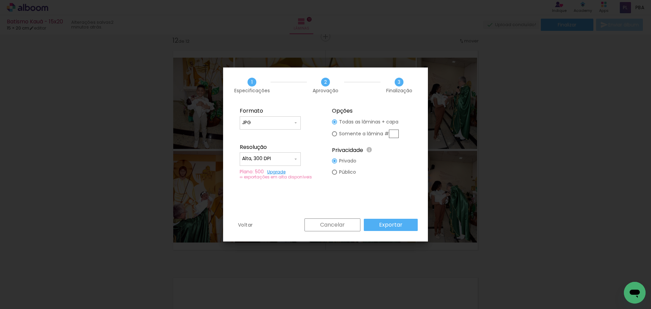
click at [0, 0] on slot "Exportar" at bounding box center [0, 0] width 0 height 0
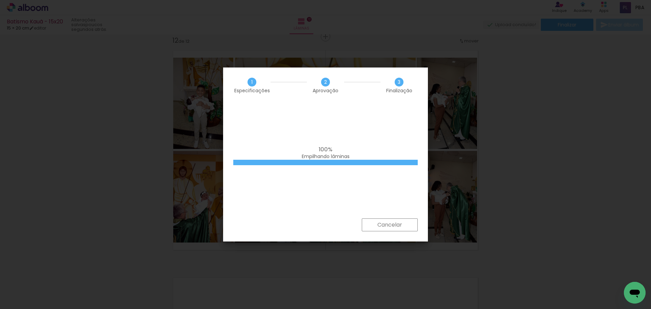
scroll to position [0, 926]
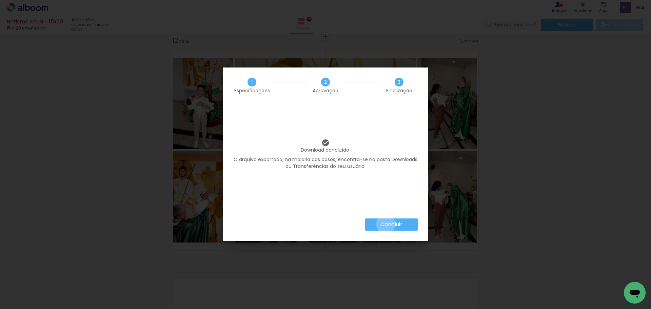
click at [0, 0] on slot "Concluir" at bounding box center [0, 0] width 0 height 0
